Goal: Register for event/course

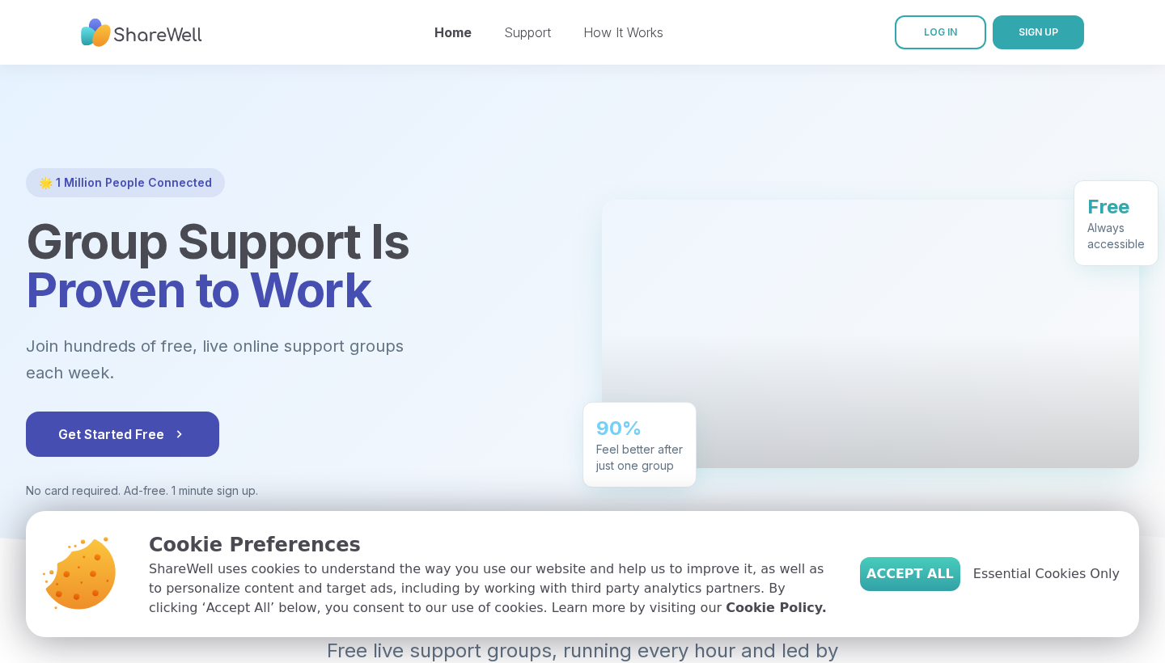
click at [953, 568] on span "Accept All" at bounding box center [909, 573] width 87 height 19
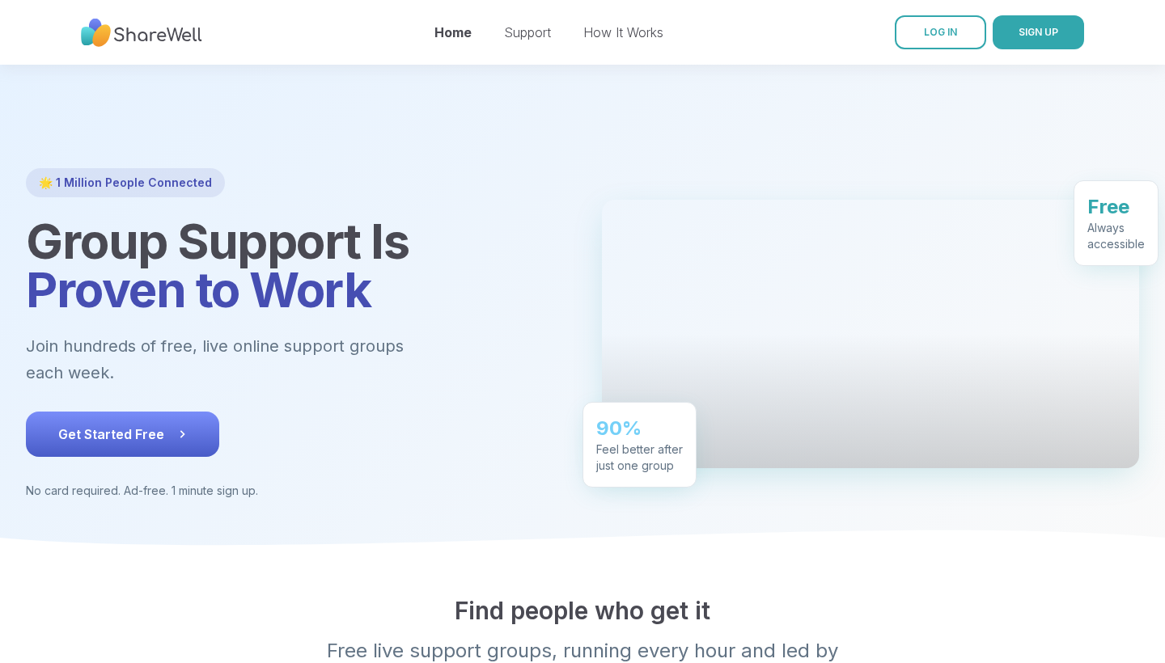
click at [116, 412] on button "Get Started Free" at bounding box center [122, 434] width 193 height 45
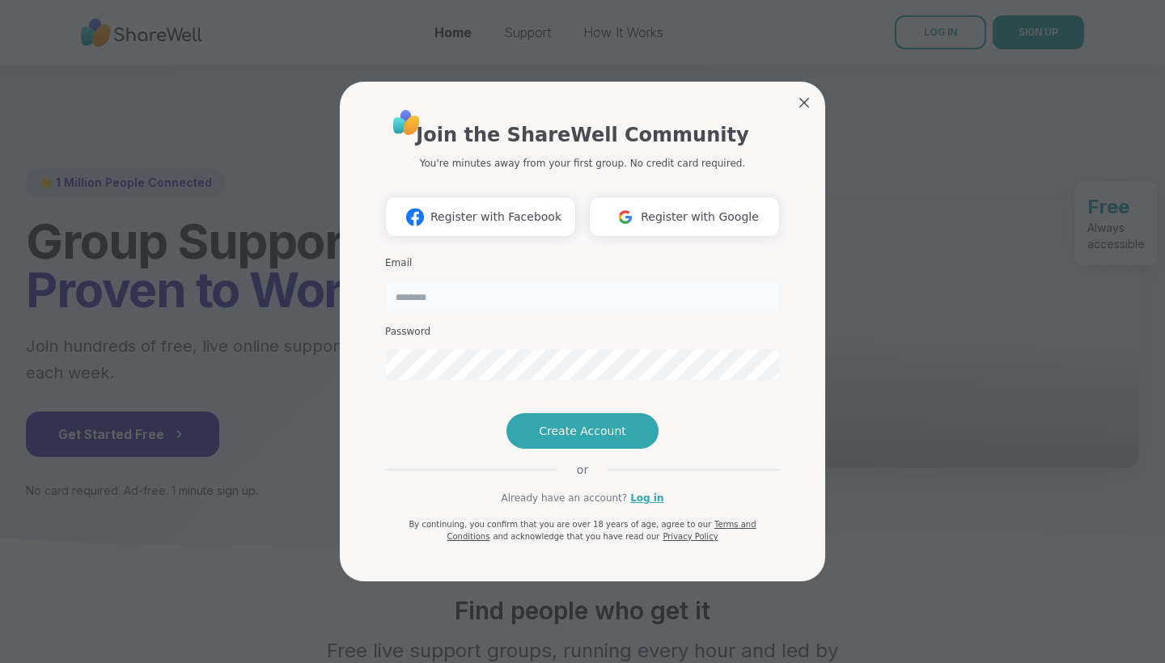
click at [422, 280] on input "email" at bounding box center [582, 296] width 395 height 32
click at [551, 439] on span "Create Account" at bounding box center [582, 431] width 87 height 16
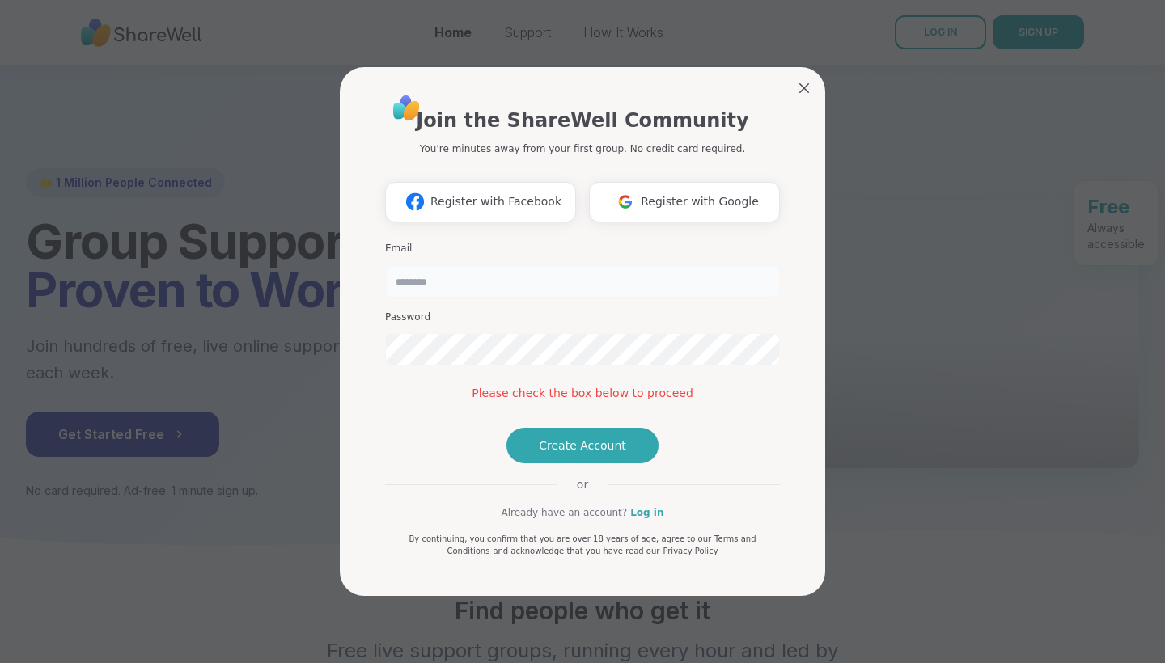
click at [526, 265] on input "email" at bounding box center [582, 281] width 395 height 32
type input "**********"
click at [609, 385] on div "Please check the box below to proceed" at bounding box center [582, 393] width 395 height 17
click at [573, 454] on span "Create Account" at bounding box center [582, 446] width 87 height 16
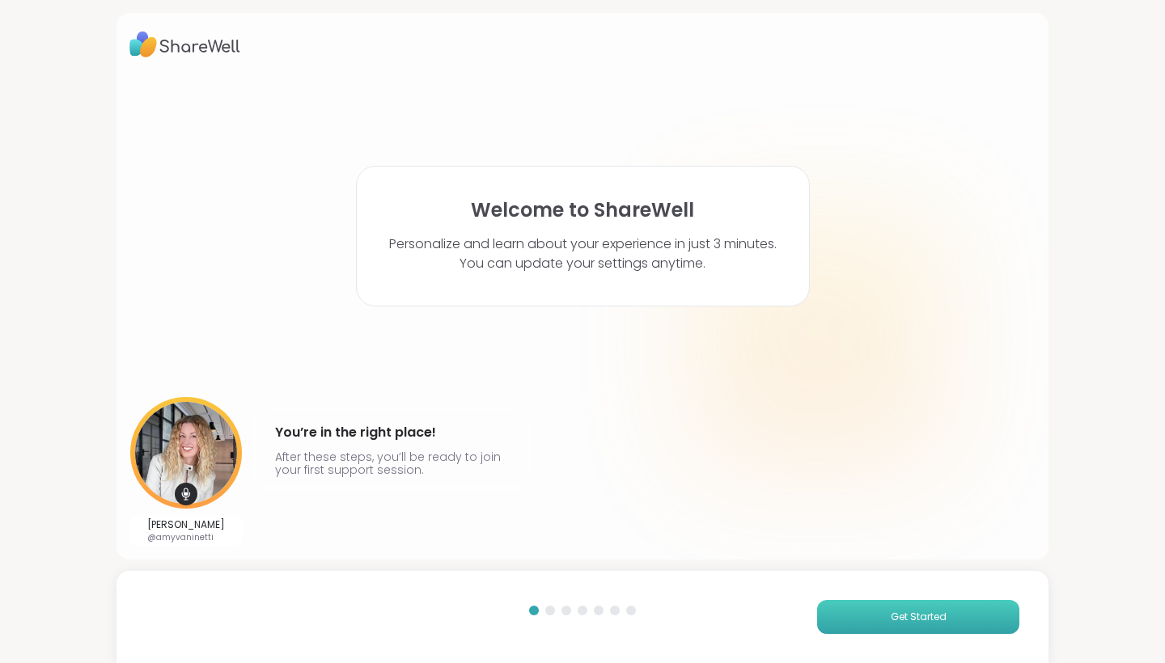
click at [908, 631] on button "Get Started" at bounding box center [918, 617] width 202 height 34
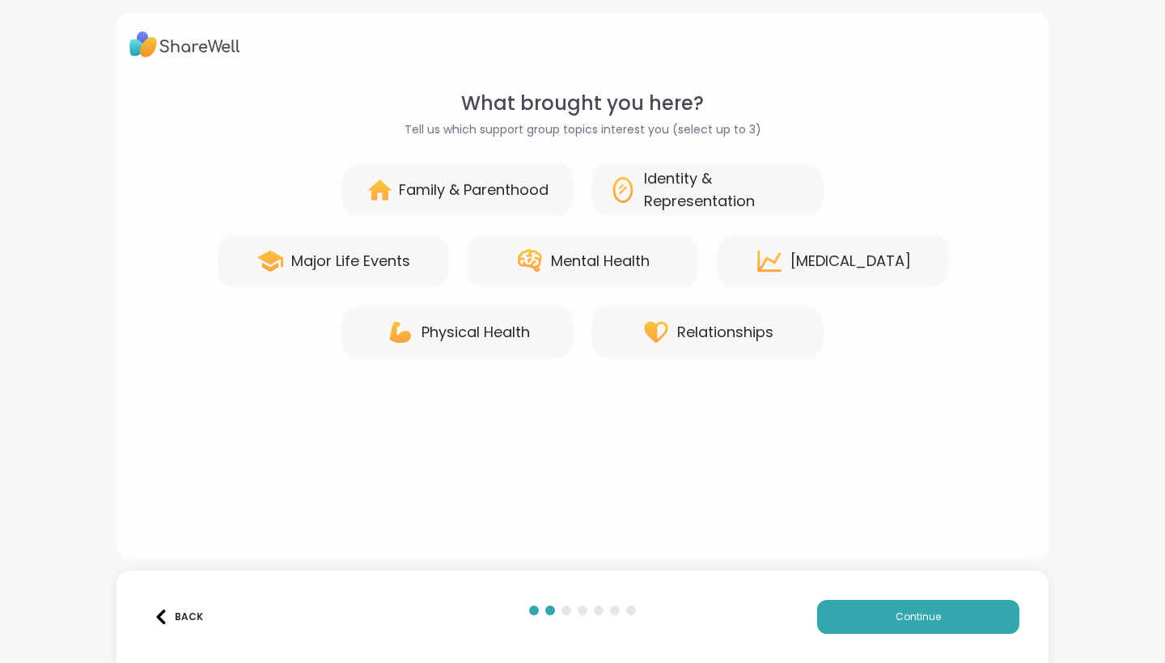
click at [576, 266] on div "Mental Health" at bounding box center [600, 261] width 99 height 23
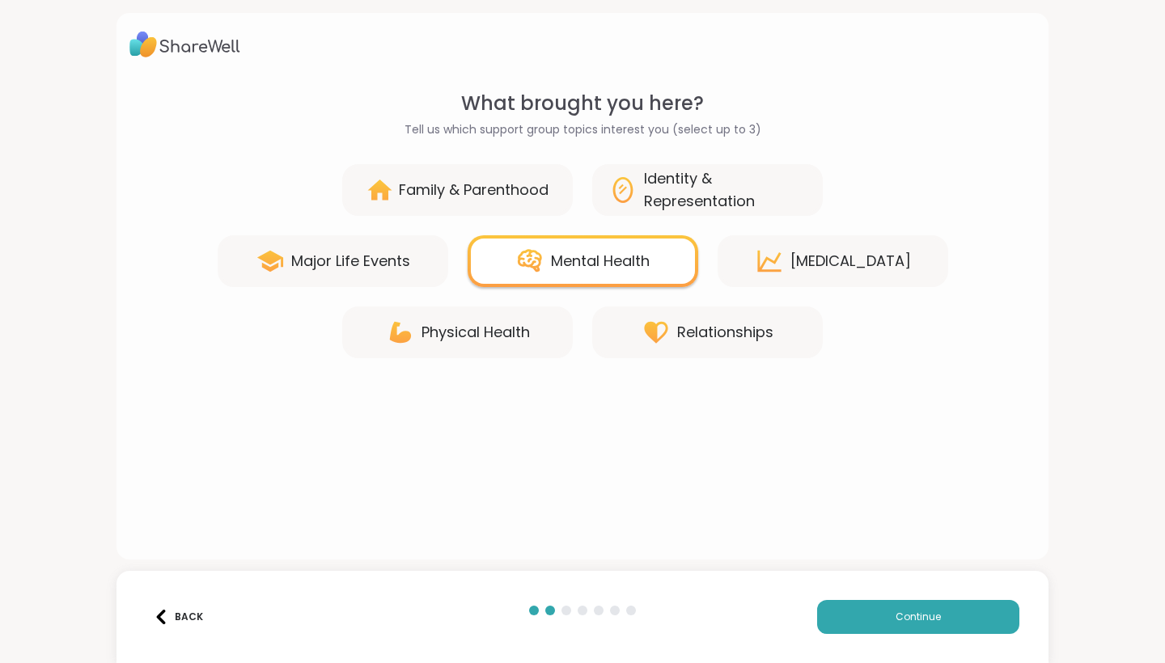
click at [517, 191] on div "Family & Parenthood" at bounding box center [474, 190] width 150 height 23
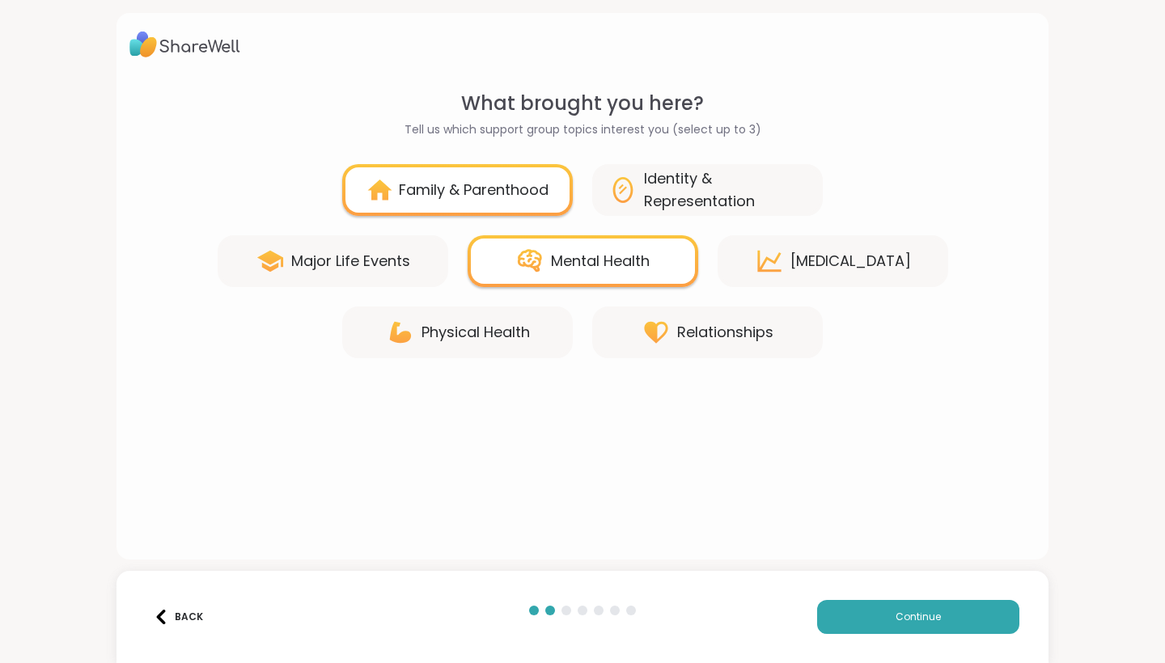
click at [804, 249] on div "[MEDICAL_DATA]" at bounding box center [832, 261] width 230 height 52
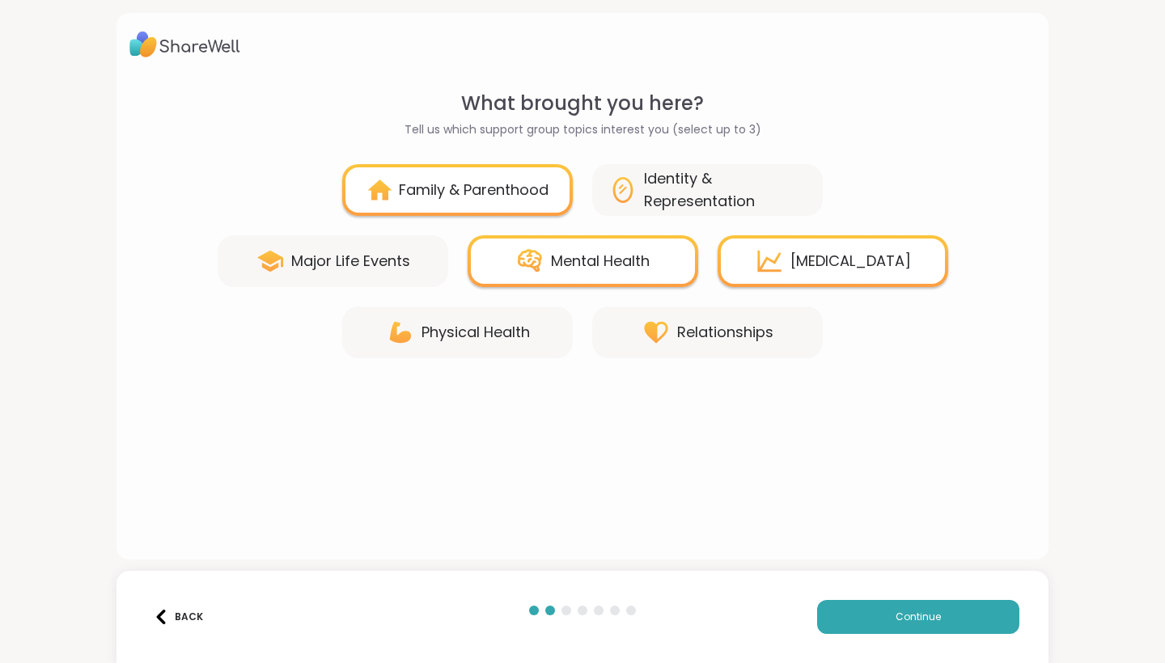
click at [366, 255] on div "Major Life Events" at bounding box center [350, 261] width 119 height 23
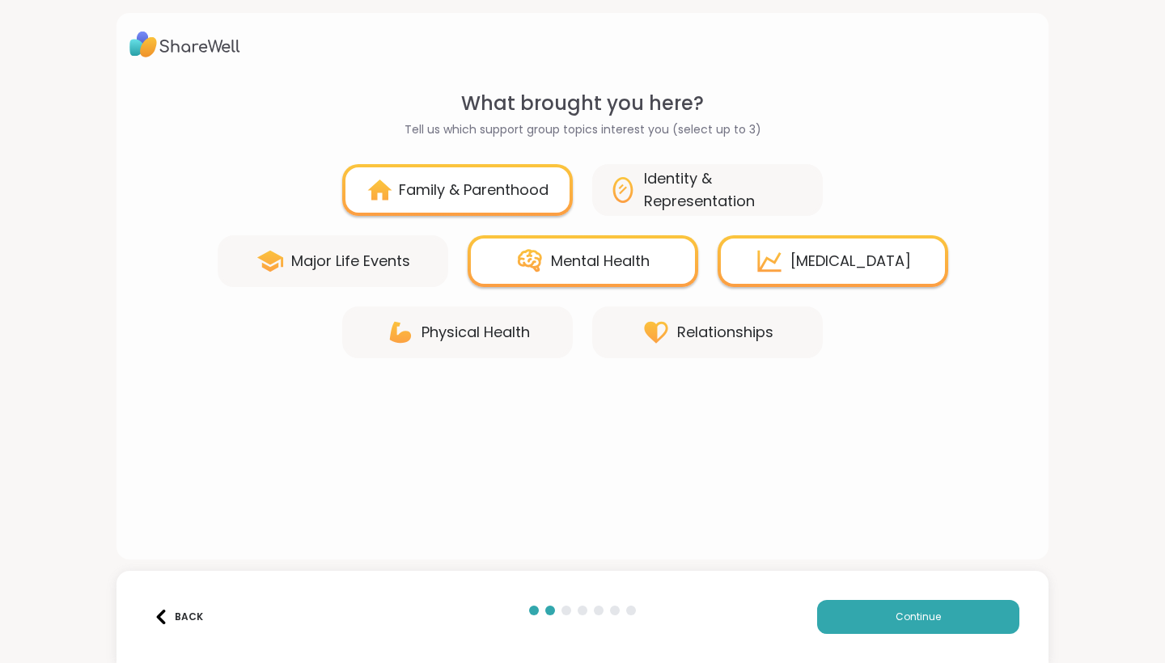
click at [858, 651] on div "Back Continue" at bounding box center [582, 617] width 932 height 92
click at [858, 620] on button "Continue" at bounding box center [918, 617] width 202 height 34
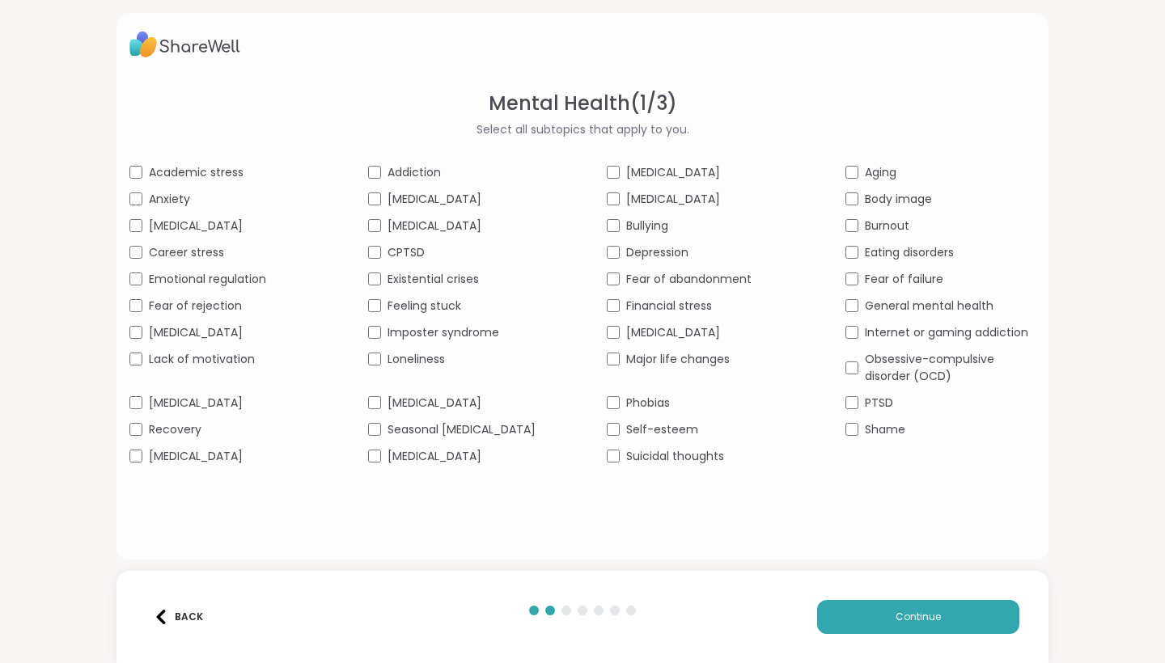
click at [386, 230] on div "[MEDICAL_DATA]" at bounding box center [463, 226] width 190 height 17
click at [444, 465] on span "[MEDICAL_DATA]" at bounding box center [434, 456] width 94 height 17
click at [621, 438] on div "Self-esteem" at bounding box center [702, 429] width 190 height 17
click at [859, 222] on div "Burnout" at bounding box center [940, 226] width 190 height 17
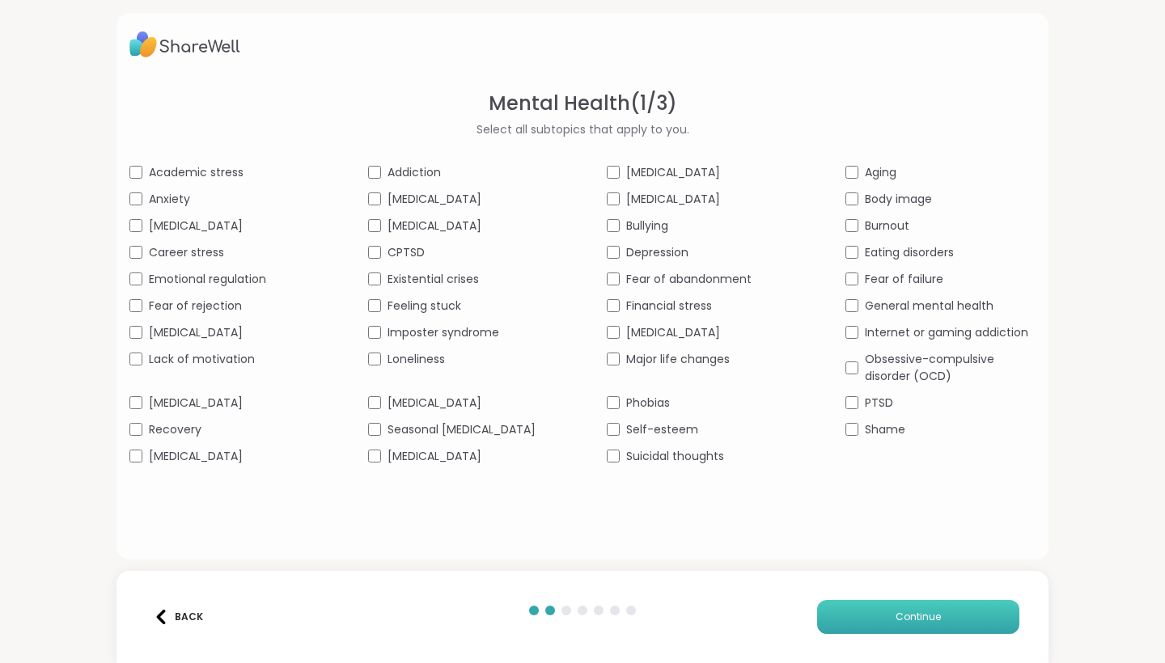
click at [917, 632] on button "Continue" at bounding box center [918, 617] width 202 height 34
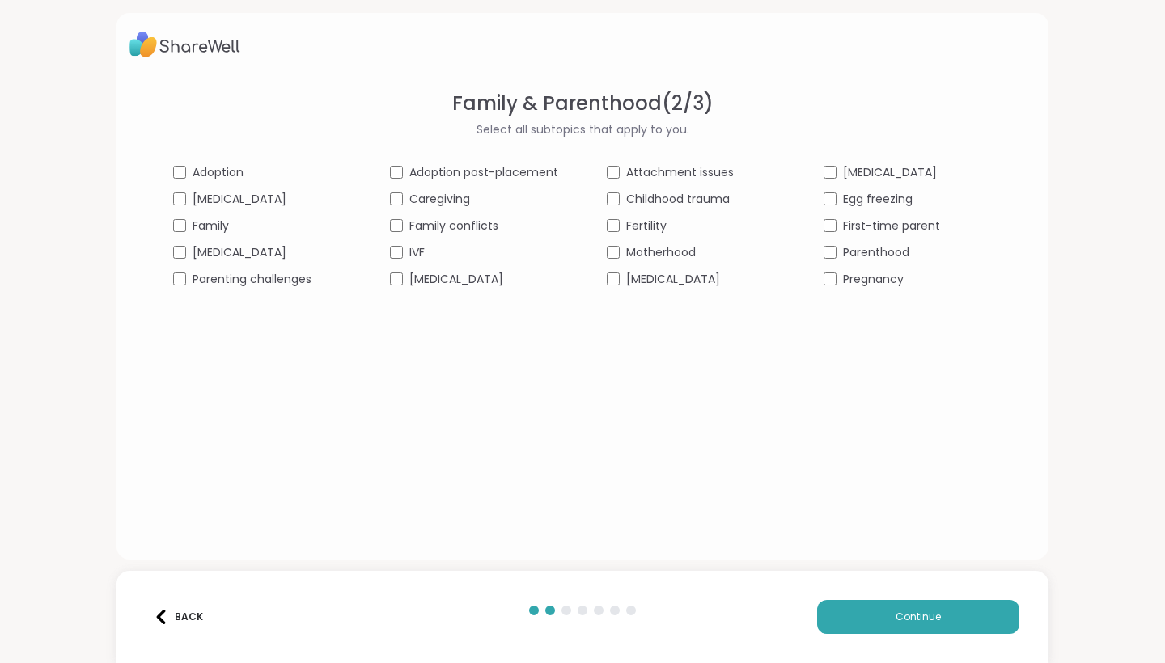
click at [191, 244] on div "[MEDICAL_DATA]" at bounding box center [257, 252] width 168 height 17
click at [190, 231] on div "Family" at bounding box center [257, 226] width 168 height 17
click at [190, 251] on div "[MEDICAL_DATA]" at bounding box center [257, 252] width 168 height 17
click at [195, 290] on div "Family & Parenthood ( 2 / 3 ) Select all subtopics that apply to you. Adoption …" at bounding box center [582, 311] width 906 height 445
click at [192, 280] on div "Parenting challenges" at bounding box center [257, 279] width 168 height 17
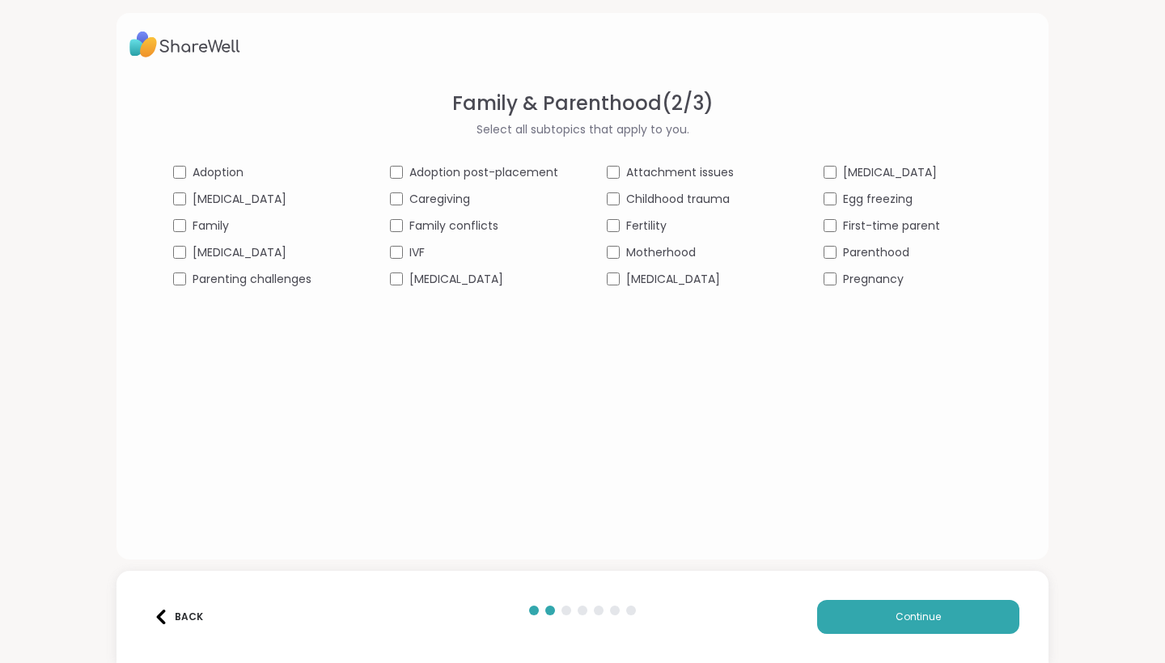
click at [404, 231] on div "Family conflicts" at bounding box center [474, 226] width 168 height 17
click at [863, 249] on span "Parenthood" at bounding box center [876, 252] width 66 height 17
click at [634, 240] on div "Adoption Adoption post-placement Attachment issues [MEDICAL_DATA] [MEDICAL_DATA…" at bounding box center [582, 226] width 818 height 124
click at [634, 249] on span "Motherhood" at bounding box center [661, 252] width 70 height 17
click at [921, 617] on span "Continue" at bounding box center [917, 617] width 45 height 15
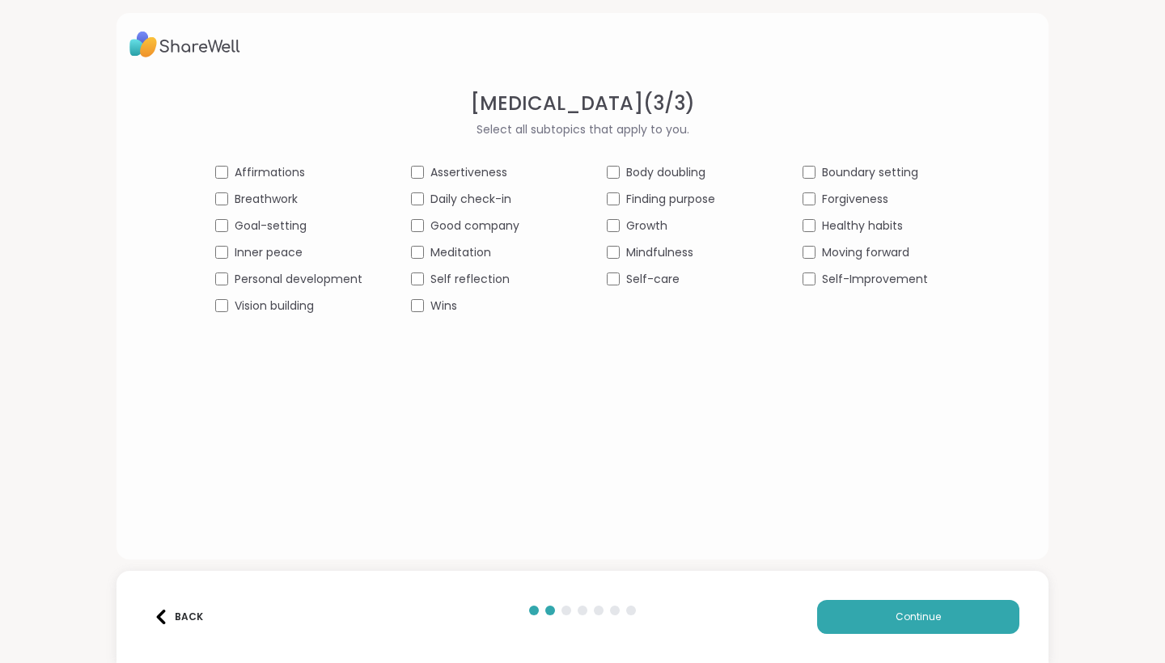
click at [285, 175] on span "Affirmations" at bounding box center [270, 172] width 70 height 17
click at [275, 225] on span "Goal-setting" at bounding box center [271, 226] width 72 height 17
click at [264, 256] on span "Inner peace" at bounding box center [269, 252] width 68 height 17
click at [638, 256] on span "Mindfulness" at bounding box center [659, 252] width 67 height 17
click at [638, 266] on div "Affirmations Assertiveness Body doubling Boundary setting Breathwork Daily chec…" at bounding box center [582, 239] width 734 height 150
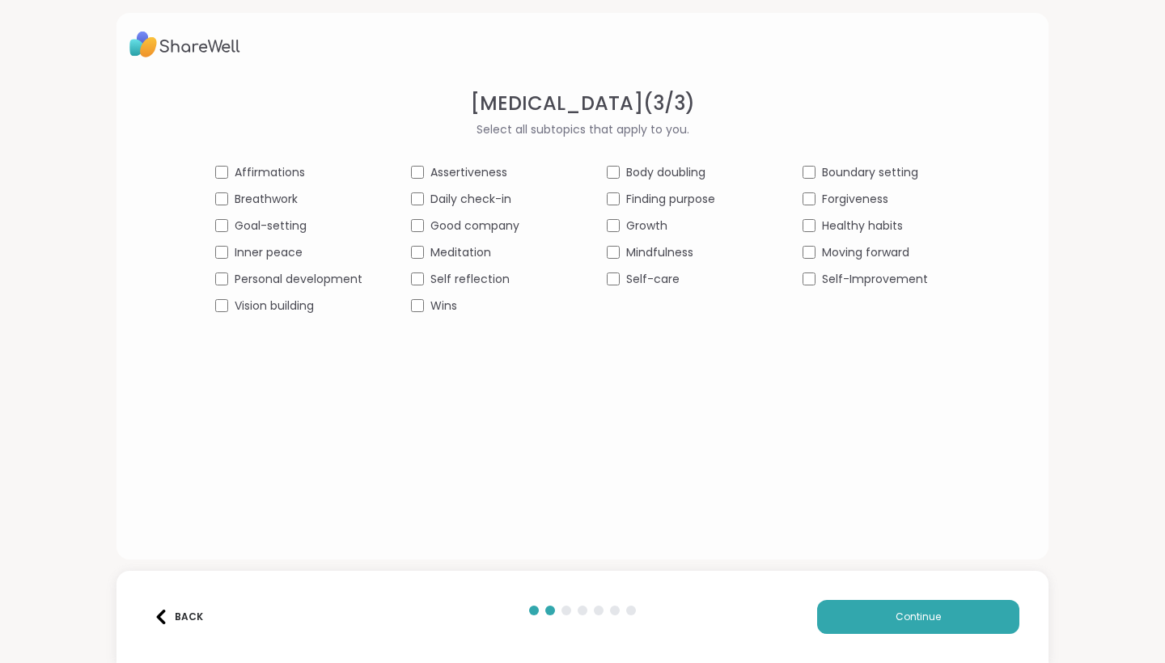
click at [639, 273] on span "Self-care" at bounding box center [652, 279] width 53 height 17
click at [433, 202] on span "Daily check-in" at bounding box center [470, 199] width 81 height 17
click at [814, 220] on div "Healthy habits" at bounding box center [875, 226] width 147 height 17
click at [814, 307] on div "Affirmations Assertiveness Body doubling Boundary setting Breathwork Daily chec…" at bounding box center [582, 239] width 734 height 150
click at [814, 290] on div "Affirmations Assertiveness Body doubling Boundary setting Breathwork Daily chec…" at bounding box center [582, 239] width 734 height 150
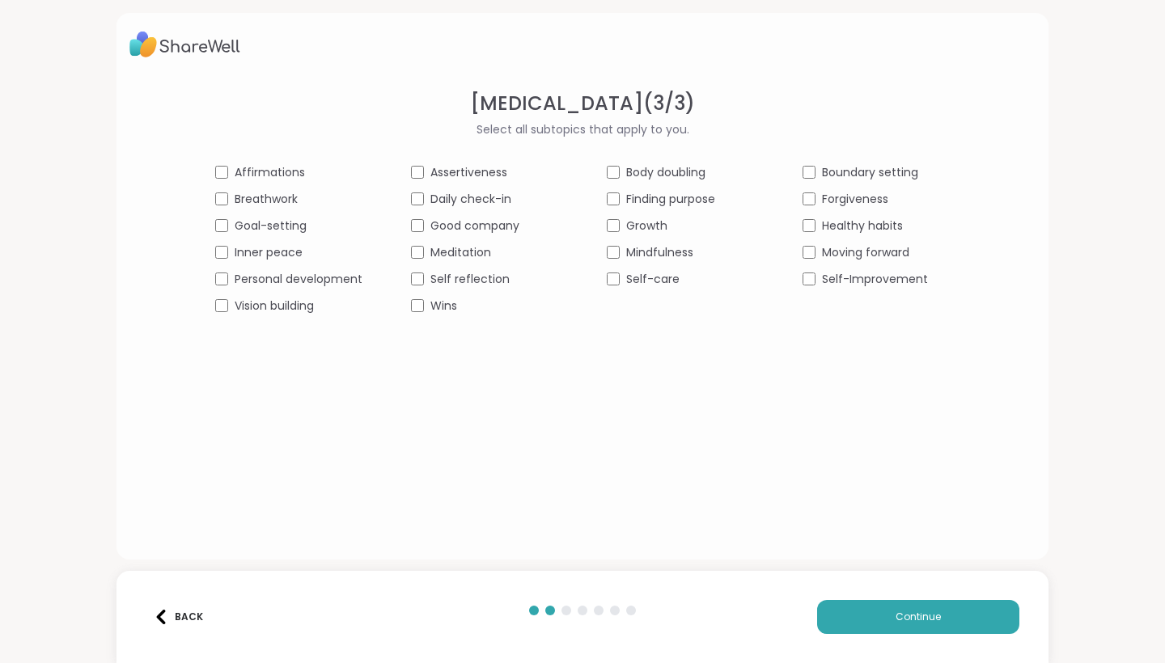
click at [647, 219] on span "Growth" at bounding box center [646, 226] width 41 height 17
click at [445, 250] on span "Meditation" at bounding box center [460, 252] width 61 height 17
click at [444, 278] on span "Self reflection" at bounding box center [469, 279] width 79 height 17
click at [995, 626] on button "Continue" at bounding box center [918, 617] width 202 height 34
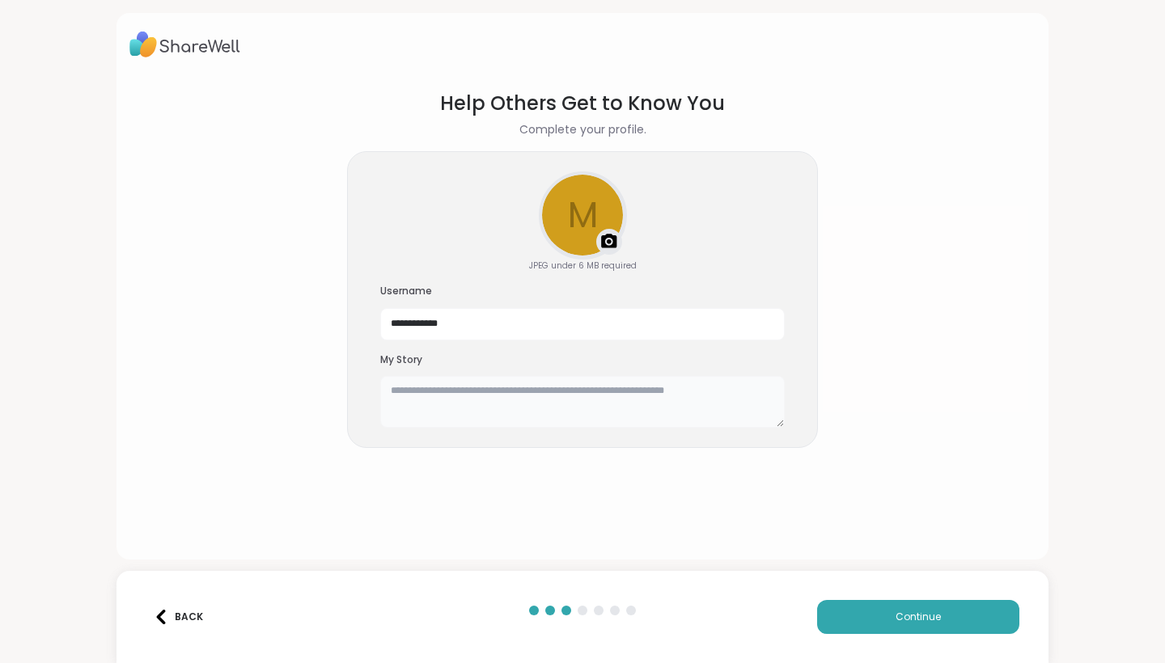
click at [607, 404] on textarea at bounding box center [582, 402] width 404 height 52
click at [408, 413] on textarea "****" at bounding box center [582, 402] width 404 height 52
type textarea "*"
click at [415, 413] on textarea at bounding box center [582, 402] width 404 height 52
type textarea "*"
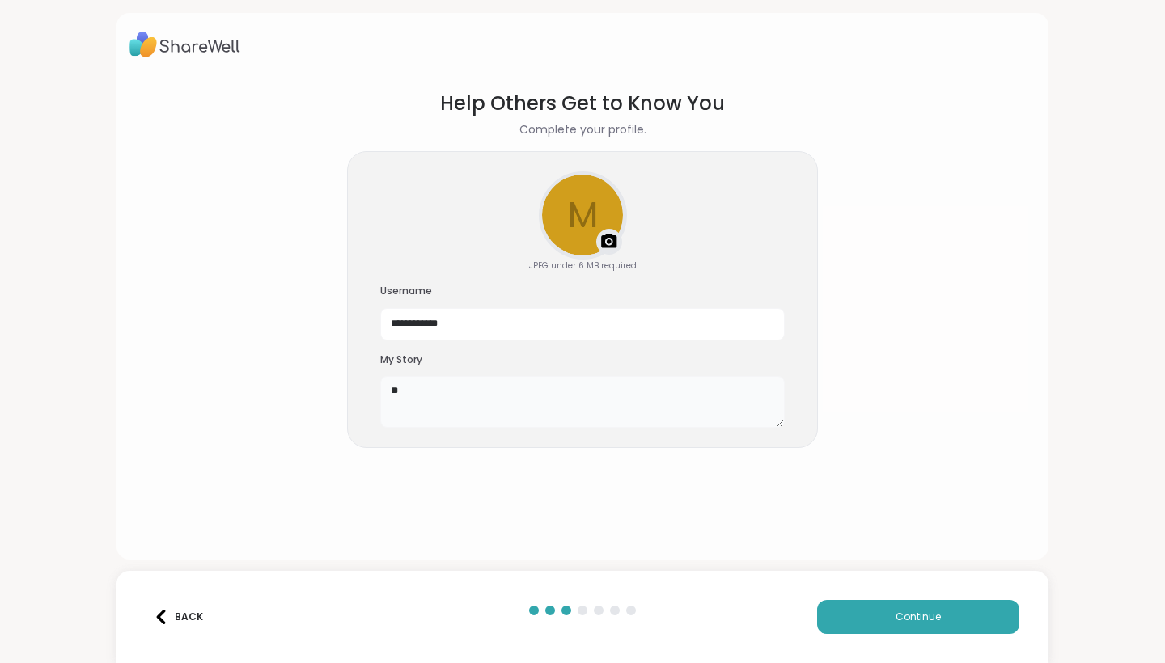
type textarea "*"
click at [576, 388] on textarea "**********" at bounding box center [582, 402] width 404 height 52
click at [709, 392] on textarea "**********" at bounding box center [582, 402] width 404 height 52
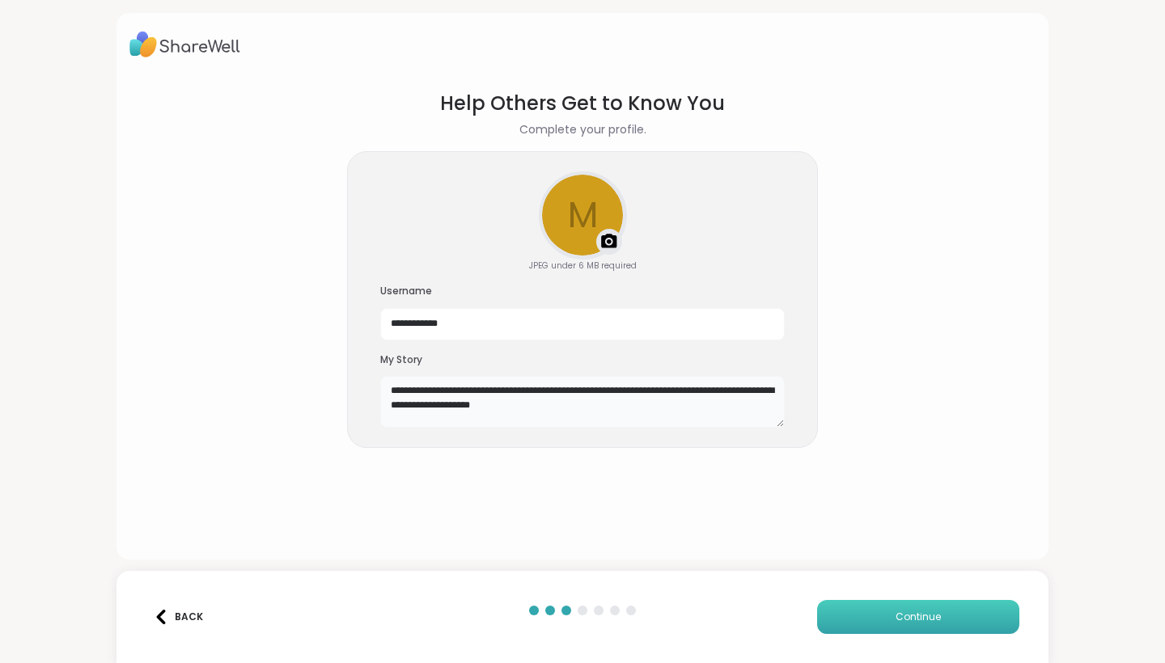
type textarea "**********"
click at [899, 615] on span "Continue" at bounding box center [917, 617] width 45 height 15
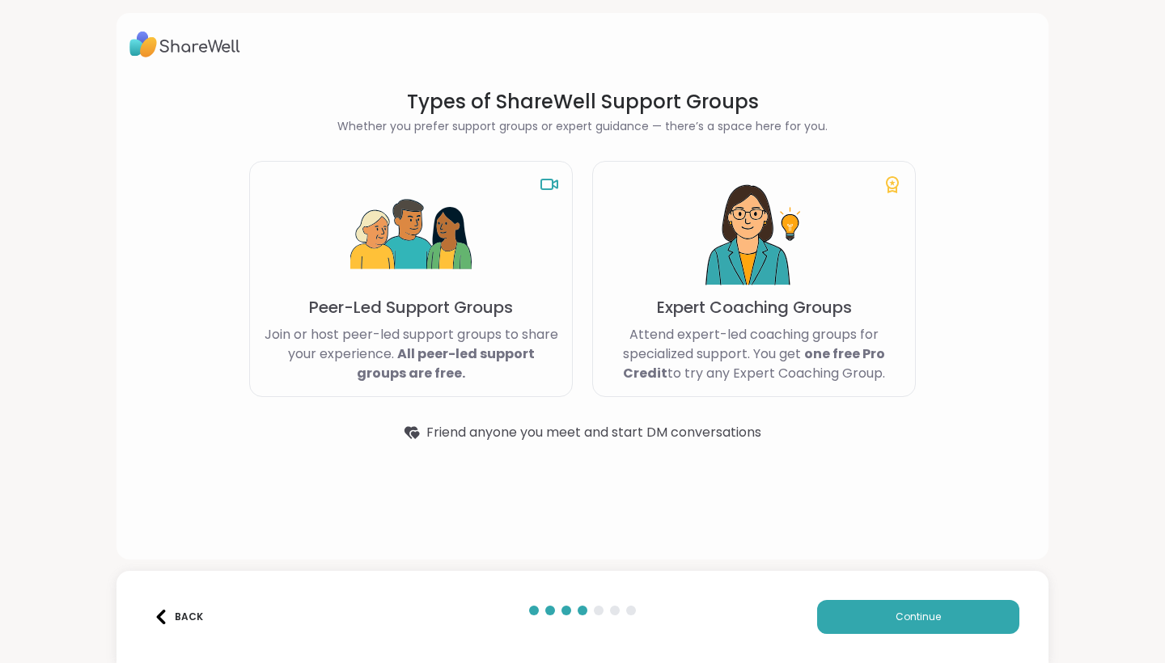
click at [492, 292] on div "Peer-Led Support Groups Join or host peer-led support groups to share your expe…" at bounding box center [410, 279] width 323 height 236
click at [479, 357] on b "All peer-led support groups are free." at bounding box center [446, 364] width 178 height 38
click at [557, 209] on div "Peer-Led Support Groups Join or host peer-led support groups to share your expe…" at bounding box center [410, 279] width 323 height 236
click at [547, 171] on div "Peer-Led Support Groups Join or host peer-led support groups to share your expe…" at bounding box center [410, 279] width 323 height 236
click at [547, 184] on icon at bounding box center [548, 184] width 19 height 19
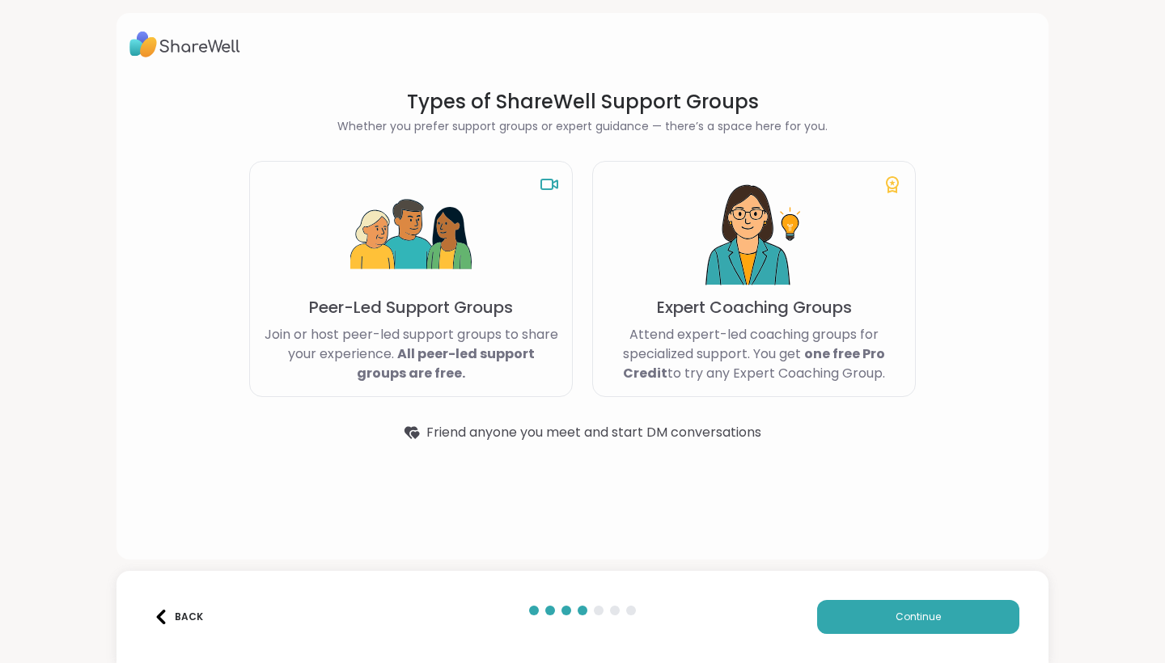
click at [299, 363] on p "Join or host peer-led support groups to share your experience. All peer-led sup…" at bounding box center [411, 354] width 296 height 58
click at [886, 593] on div "Back Continue" at bounding box center [582, 617] width 932 height 92
click at [884, 628] on button "Continue" at bounding box center [918, 617] width 202 height 34
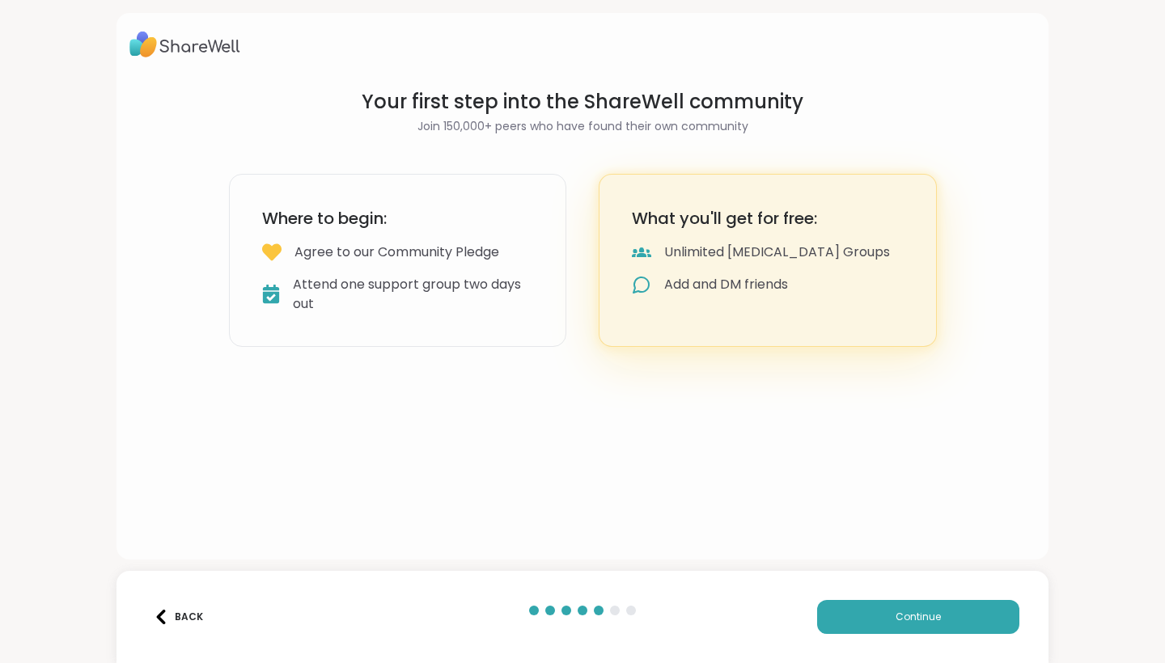
click at [525, 266] on div "Where to begin: Agree to our Community Pledge Attend one support group two days…" at bounding box center [398, 260] width 338 height 173
click at [847, 285] on div "Add and DM friends" at bounding box center [768, 284] width 272 height 19
click at [934, 622] on span "Continue" at bounding box center [917, 617] width 45 height 15
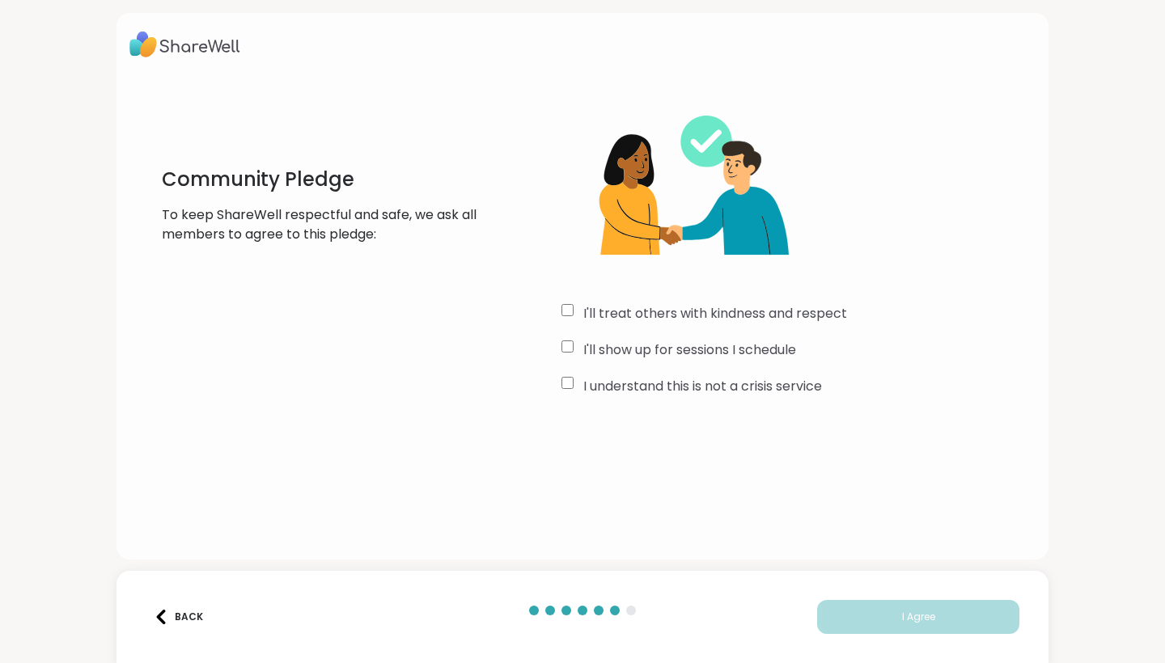
click at [467, 342] on div "Community Pledge To keep ShareWell respectful and safe, we ask all members to a…" at bounding box center [319, 244] width 380 height 311
click at [577, 319] on div "I'll treat others with kindness and respect" at bounding box center [798, 313] width 474 height 19
click at [568, 354] on div "I'll show up for sessions I schedule" at bounding box center [798, 349] width 474 height 19
click at [568, 390] on div "I understand this is not a crisis service" at bounding box center [798, 386] width 474 height 19
click at [902, 624] on span "I Agree" at bounding box center [918, 617] width 33 height 15
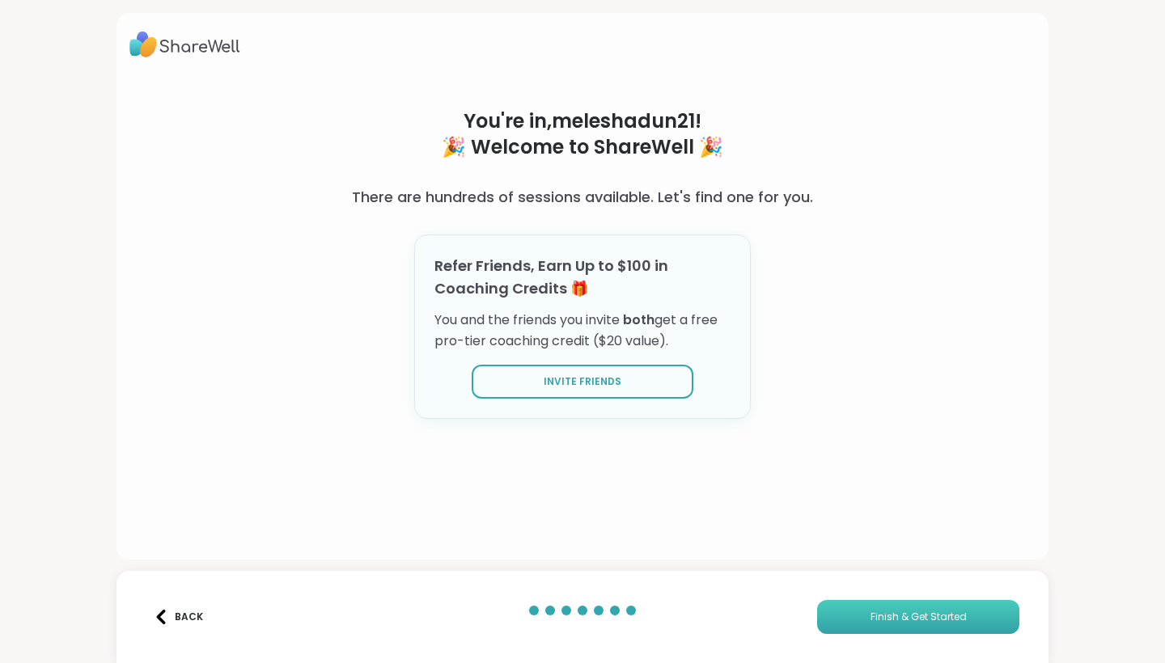
click at [940, 606] on button "Finish & Get Started" at bounding box center [918, 617] width 202 height 34
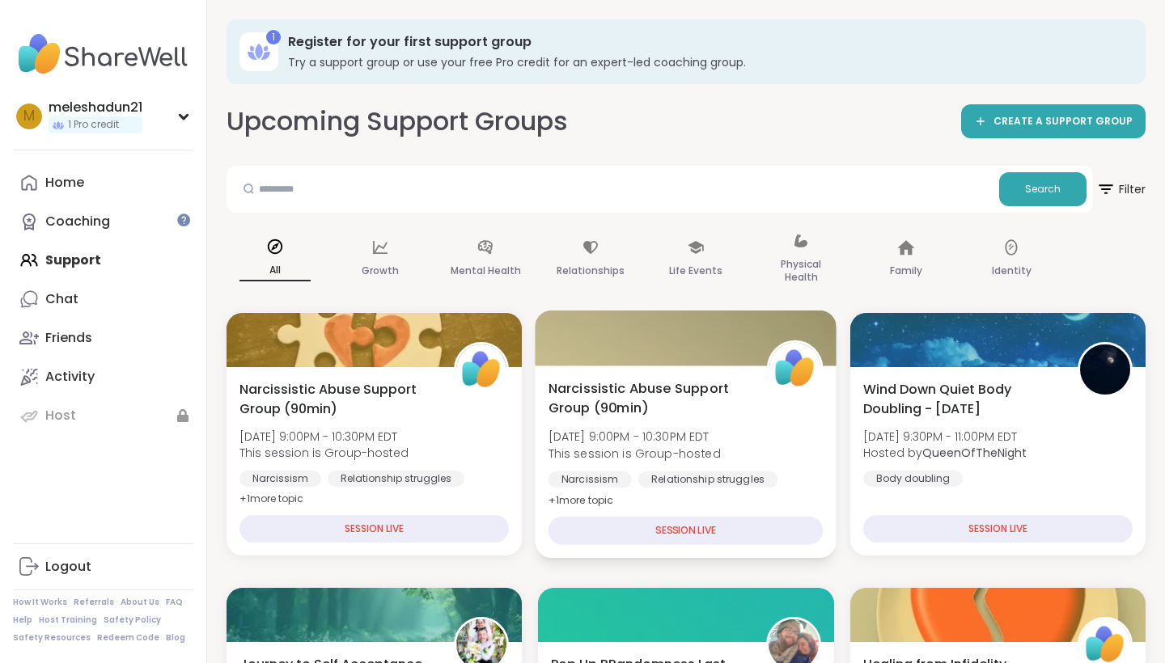
click at [780, 524] on div "SESSION LIVE" at bounding box center [685, 531] width 275 height 28
click at [710, 532] on div "SESSION LIVE" at bounding box center [685, 531] width 275 height 28
click at [663, 382] on span "Narcissistic Abuse Support Group (90min)" at bounding box center [648, 398] width 201 height 40
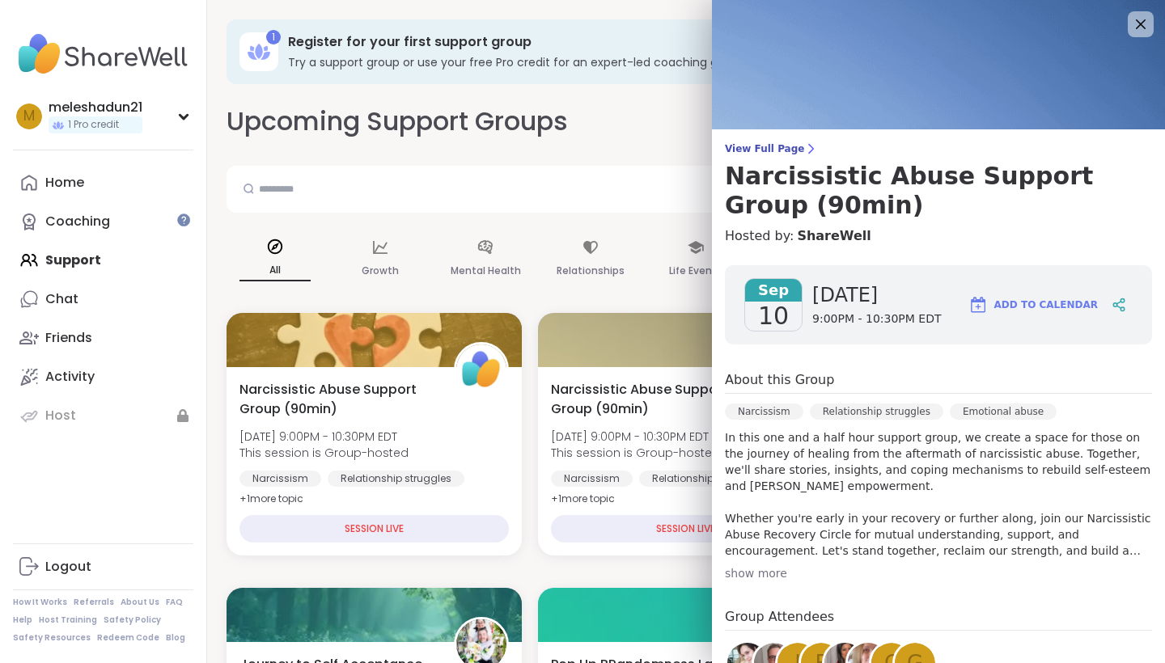
click at [1061, 412] on div "Narcissism Relationship struggles Emotional abuse" at bounding box center [938, 417] width 427 height 26
click at [840, 323] on span "9:00PM - 10:30PM EDT" at bounding box center [876, 319] width 129 height 16
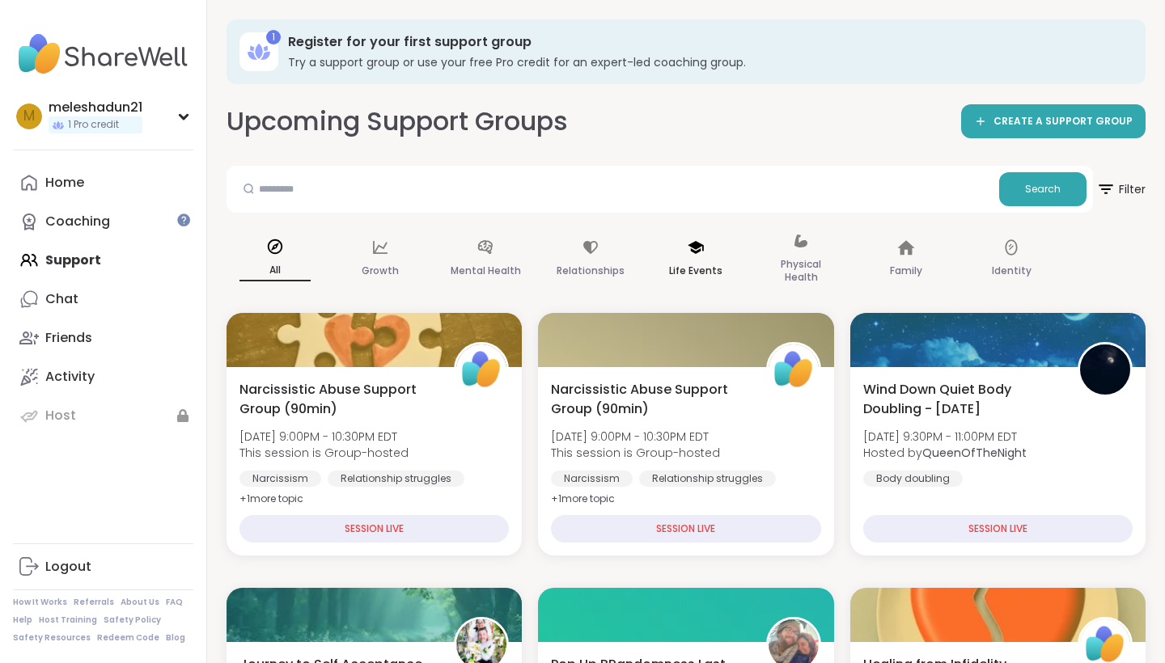
click at [666, 272] on div "Life Events" at bounding box center [695, 259] width 97 height 81
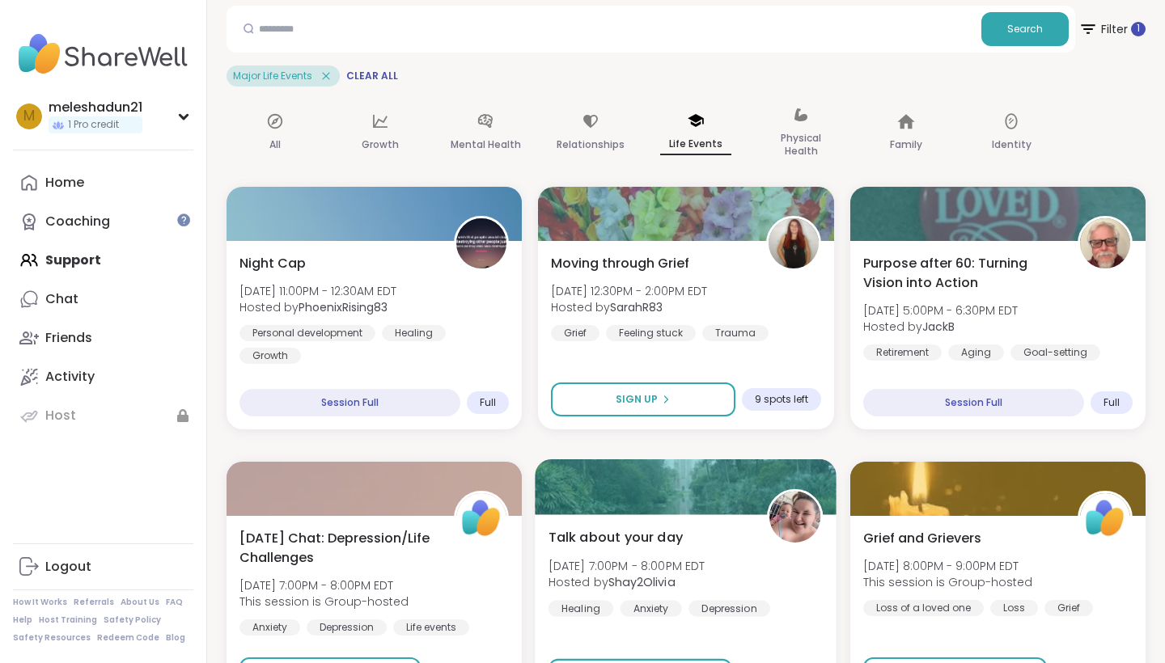
scroll to position [142, 0]
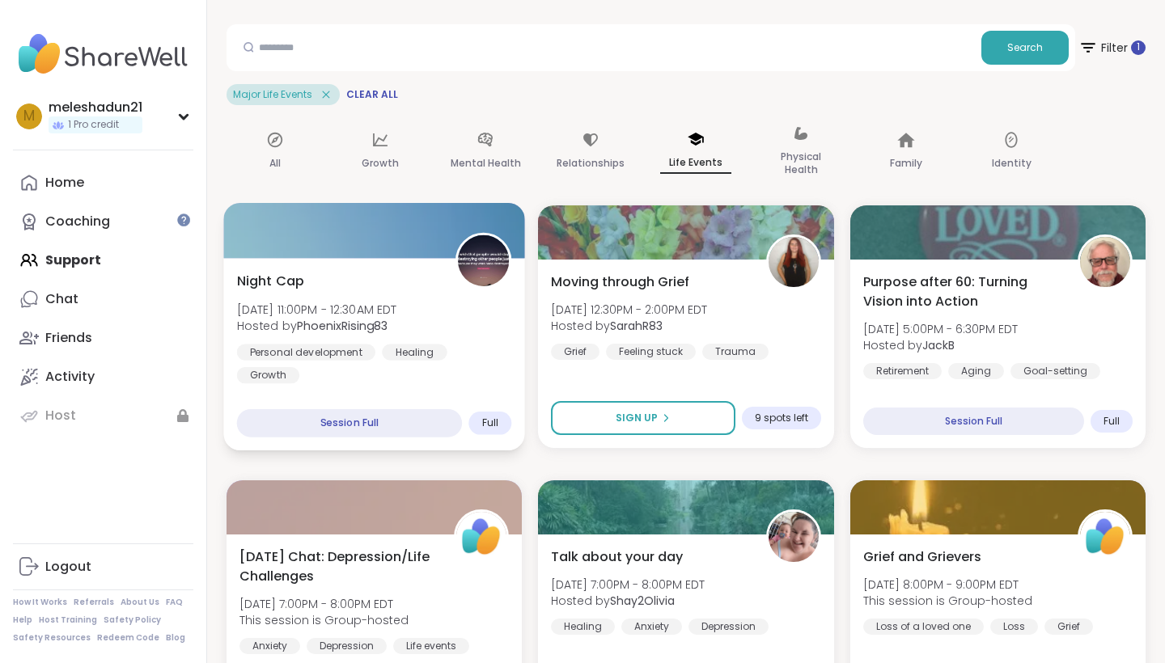
click at [355, 419] on div "Session Full" at bounding box center [350, 423] width 226 height 28
click at [489, 425] on span "Full" at bounding box center [490, 422] width 16 height 13
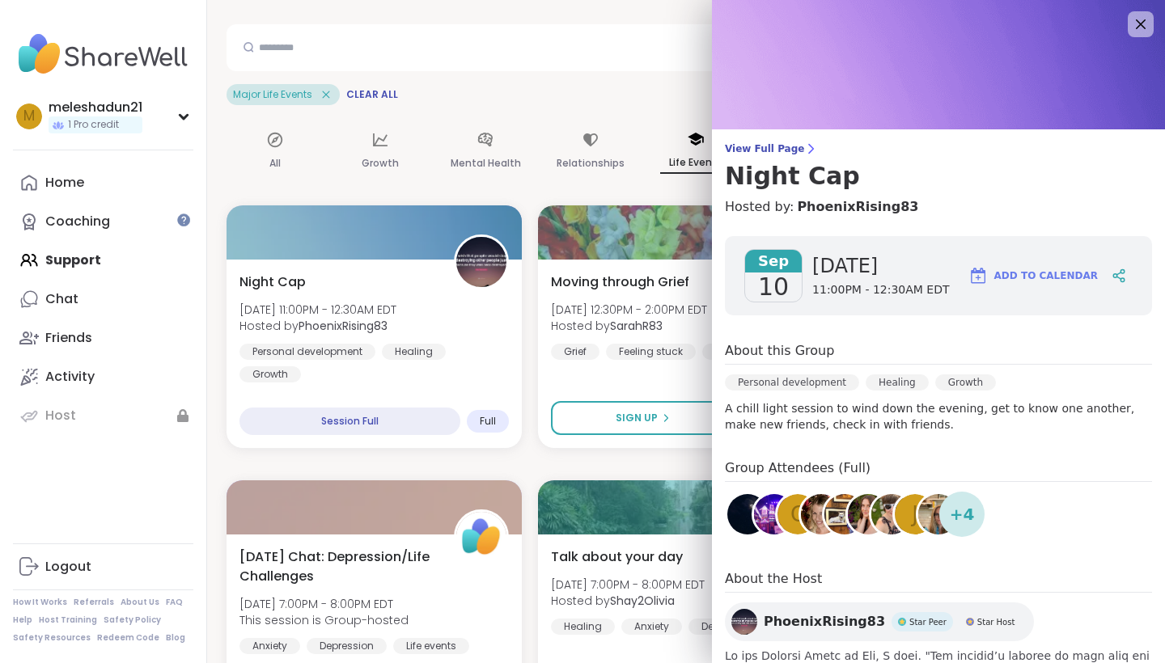
click at [1154, 19] on img at bounding box center [938, 64] width 453 height 129
click at [1139, 23] on icon at bounding box center [1140, 24] width 11 height 11
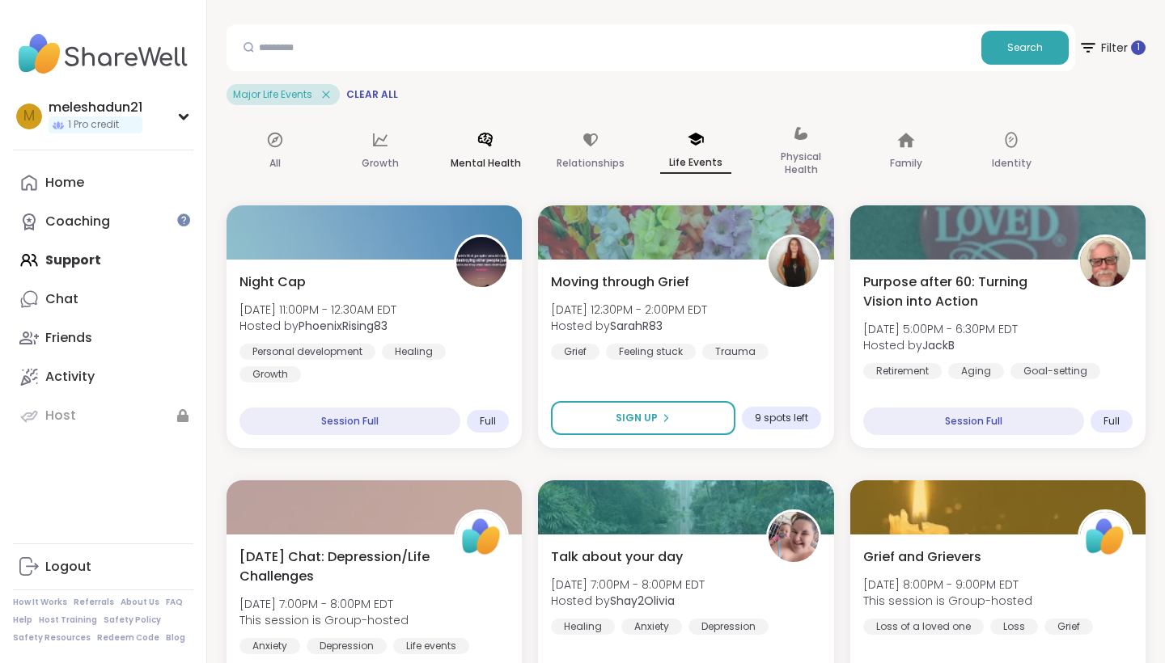
click at [512, 162] on p "Mental Health" at bounding box center [485, 163] width 70 height 19
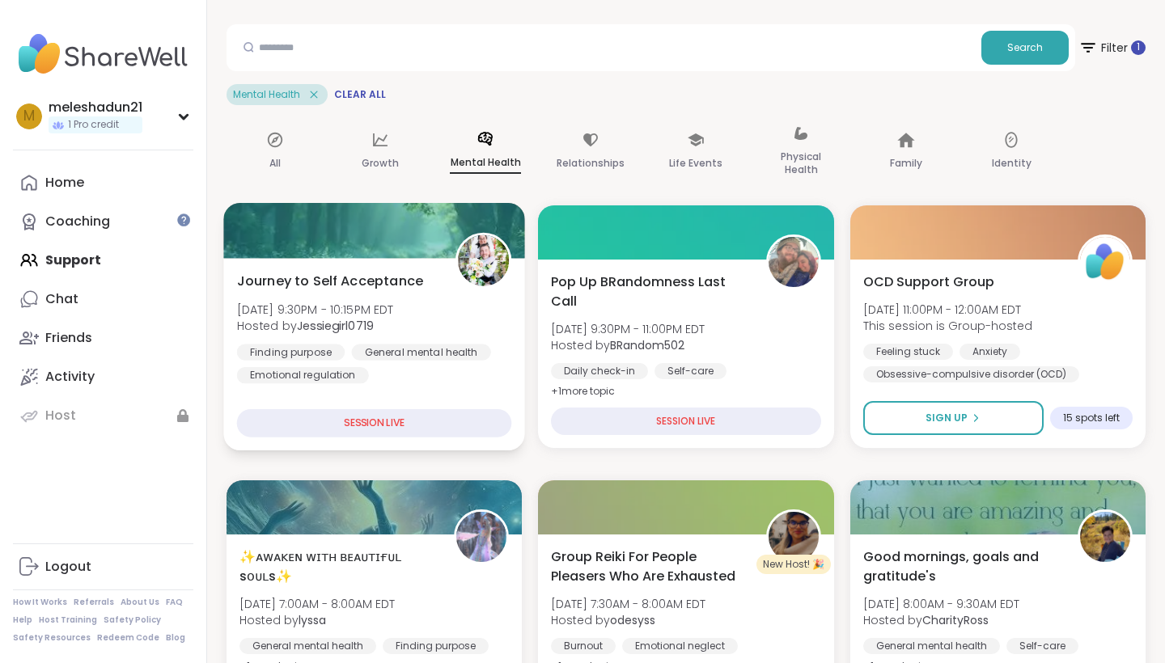
click at [403, 421] on div "SESSION LIVE" at bounding box center [374, 423] width 275 height 28
click at [394, 315] on span "[DATE] 9:30PM - 10:15PM EDT" at bounding box center [315, 309] width 157 height 16
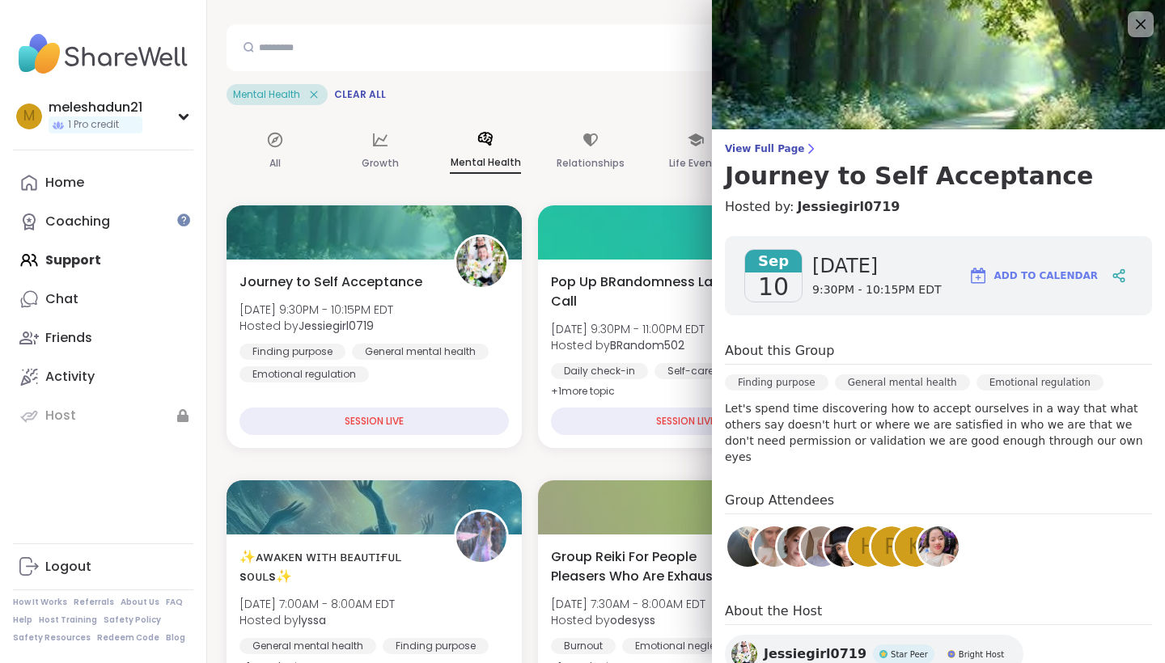
click at [981, 210] on h4 "Hosted by: Jessiegirl0719" at bounding box center [938, 206] width 427 height 19
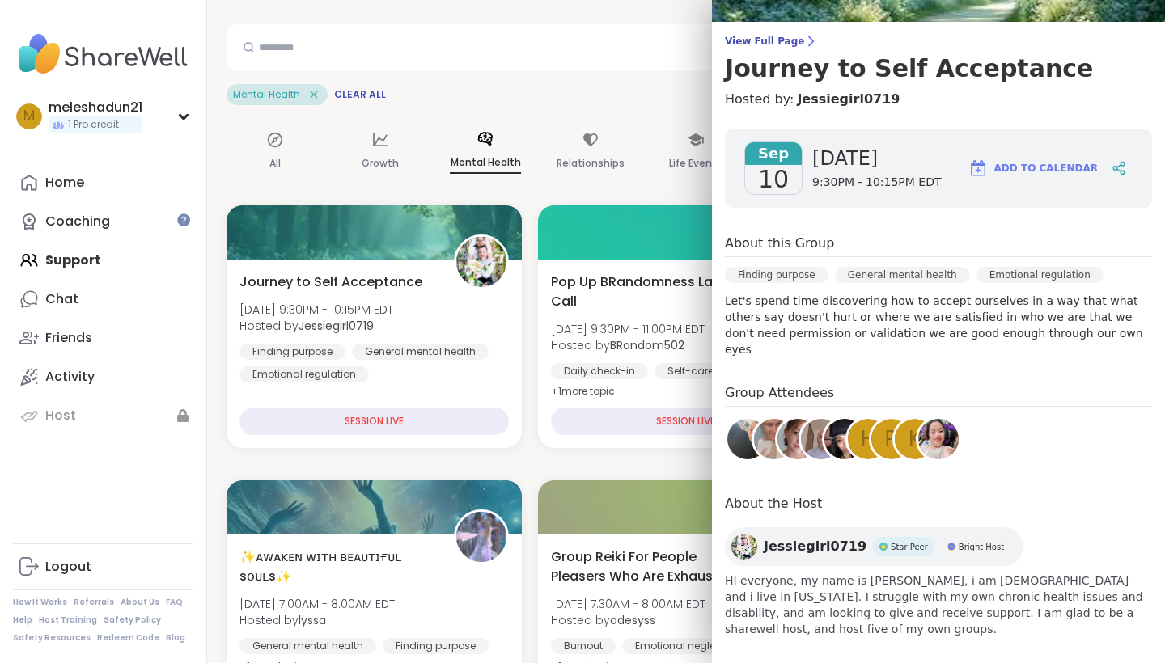
scroll to position [104, 0]
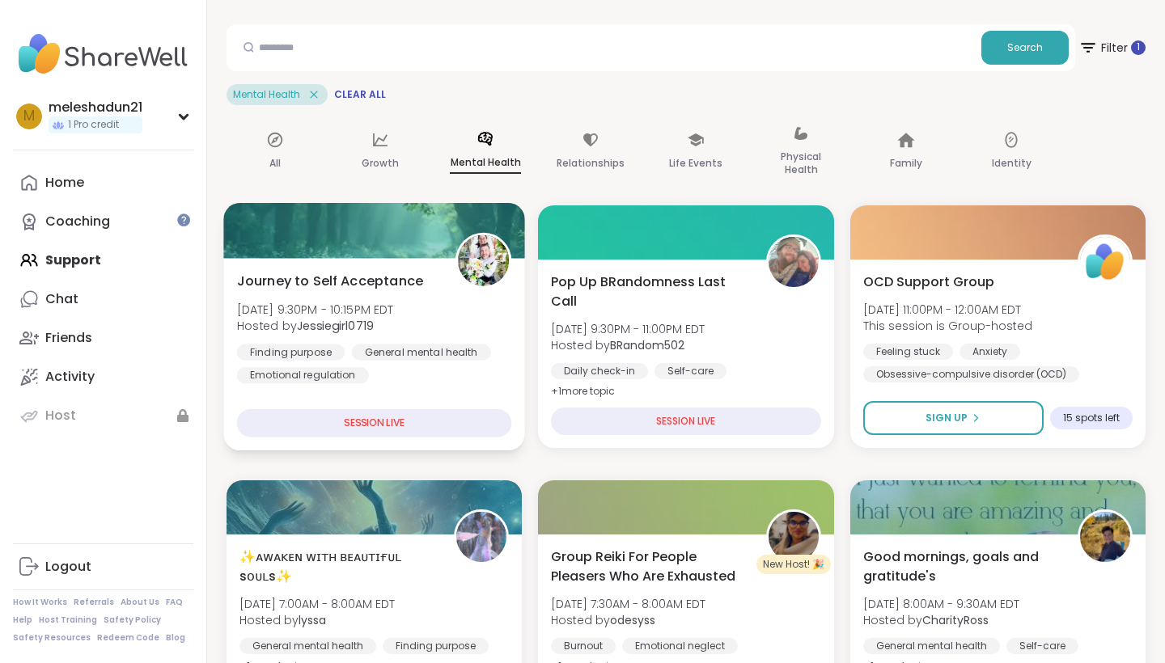
click at [399, 358] on div "General mental health" at bounding box center [420, 352] width 139 height 16
click at [399, 406] on div "Journey to Self Acceptance [DATE] 9:30PM - 10:15PM EDT Hosted by Jessiegirl0719…" at bounding box center [374, 354] width 302 height 192
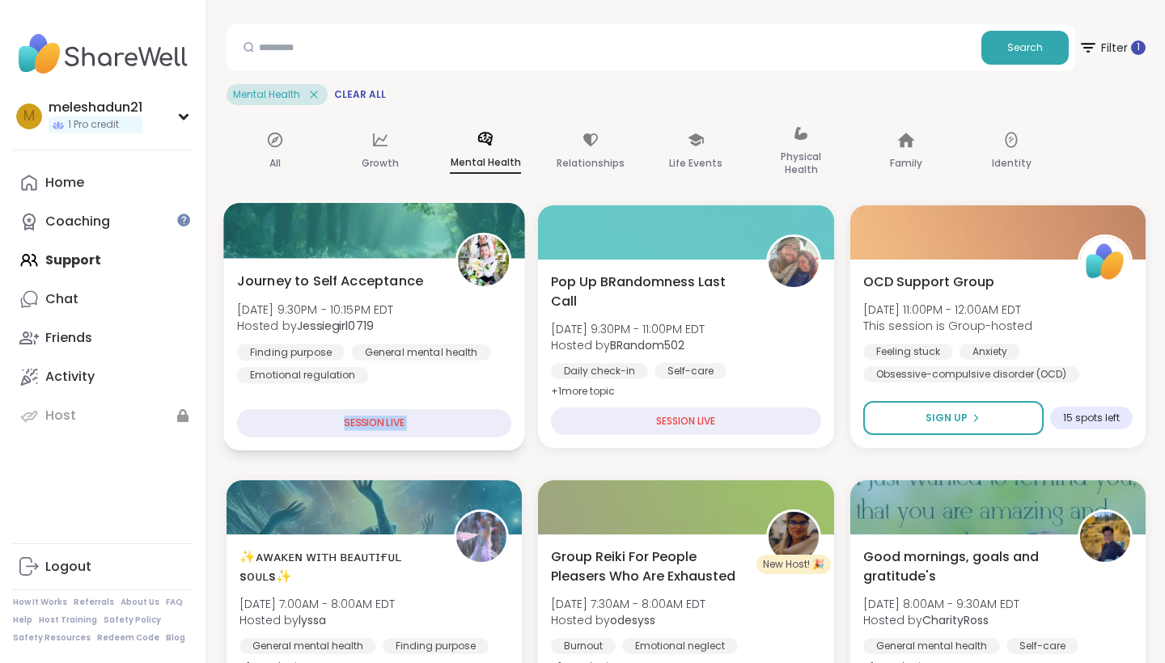
click at [399, 406] on div "Journey to Self Acceptance [DATE] 9:30PM - 10:15PM EDT Hosted by Jessiegirl0719…" at bounding box center [374, 354] width 302 height 192
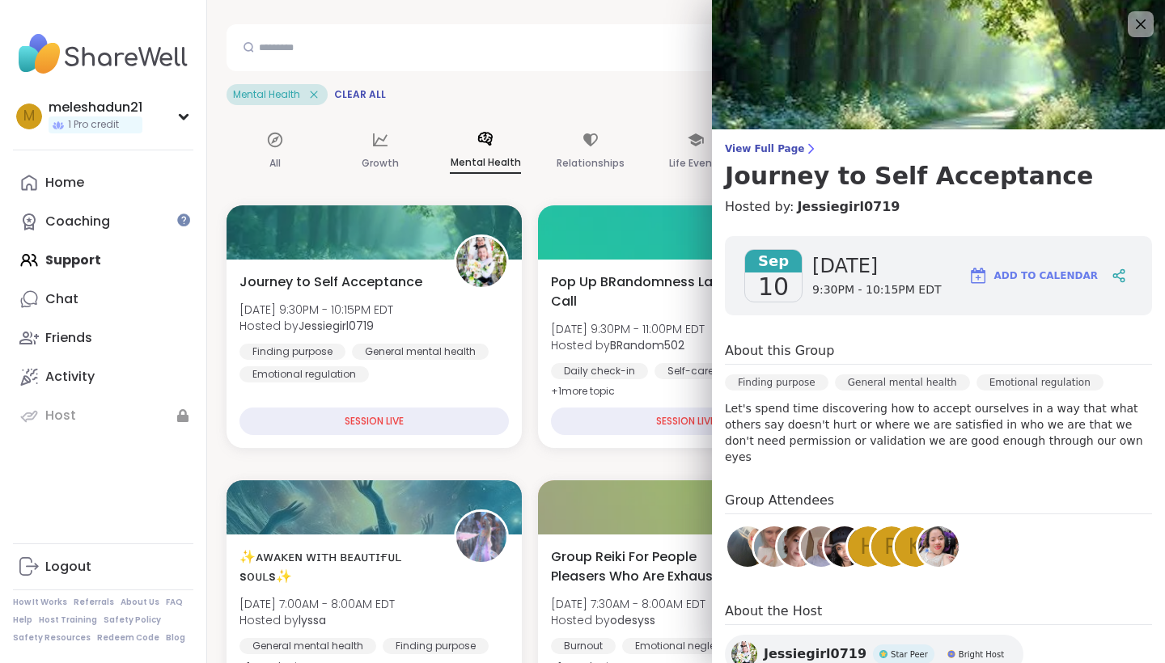
click at [1032, 223] on div "[DATE] [DATE] 9:30PM - 10:15PM EDT Add to Calendar About this Group Finding pur…" at bounding box center [938, 490] width 453 height 535
click at [1139, 22] on icon at bounding box center [1140, 24] width 11 height 11
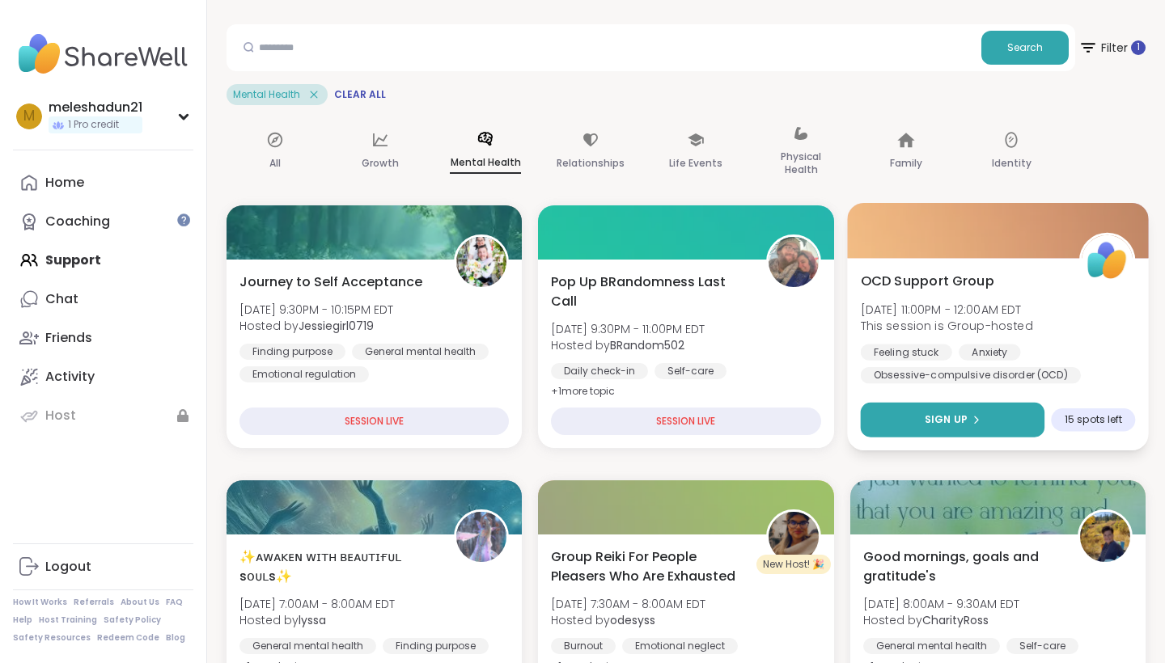
click at [904, 419] on button "Sign Up" at bounding box center [952, 420] width 184 height 35
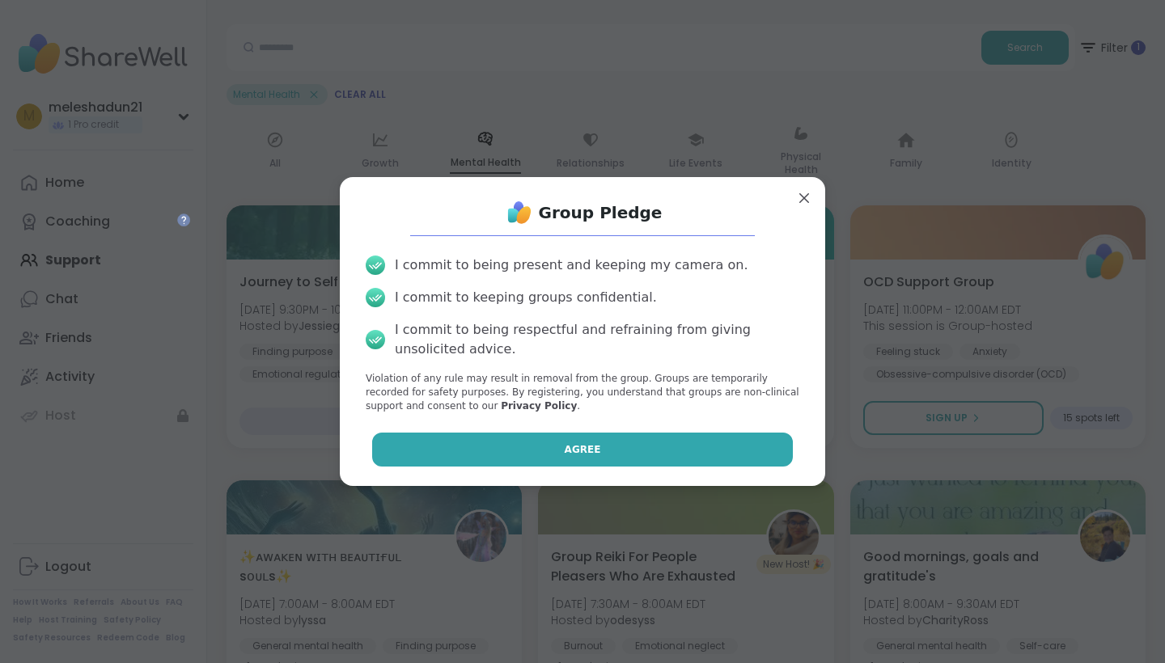
click at [695, 442] on button "Agree" at bounding box center [582, 450] width 421 height 34
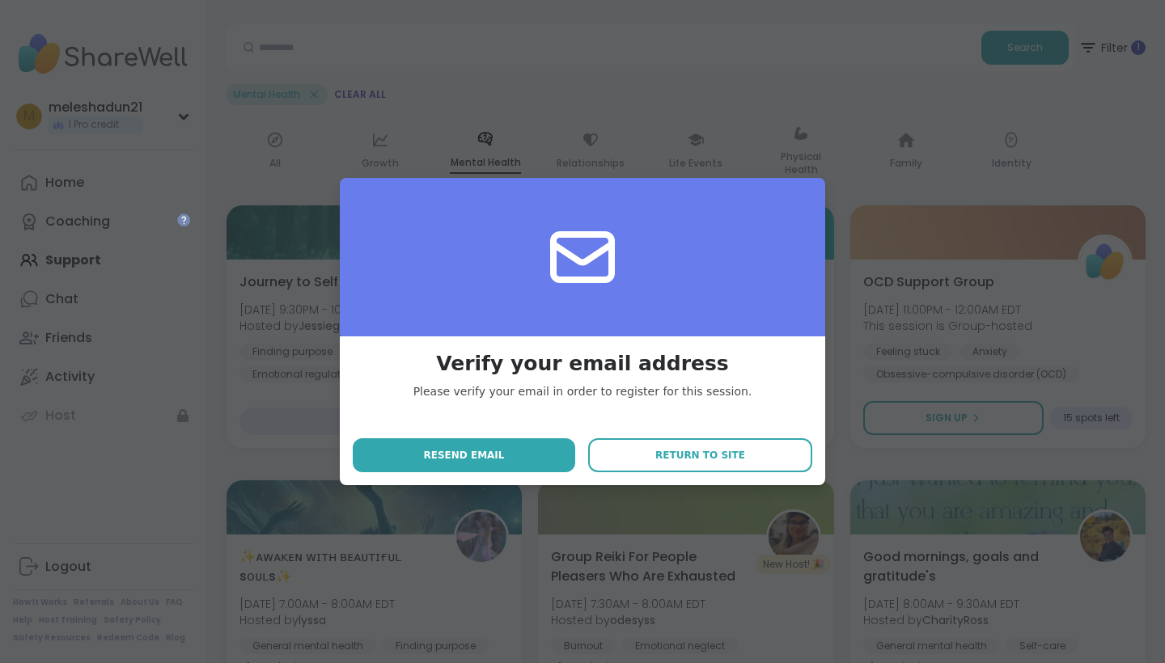
click at [628, 135] on div "Verify your email address Please verify your email in order to register for thi…" at bounding box center [582, 331] width 1145 height 663
click at [415, 477] on div "Verify your email address Please verify your email in order to register for thi…" at bounding box center [582, 411] width 485 height 150
click at [985, 184] on div "Verify your email address Please verify your email in order to register for thi…" at bounding box center [582, 331] width 1145 height 663
click at [734, 467] on button "Return to site" at bounding box center [700, 455] width 224 height 34
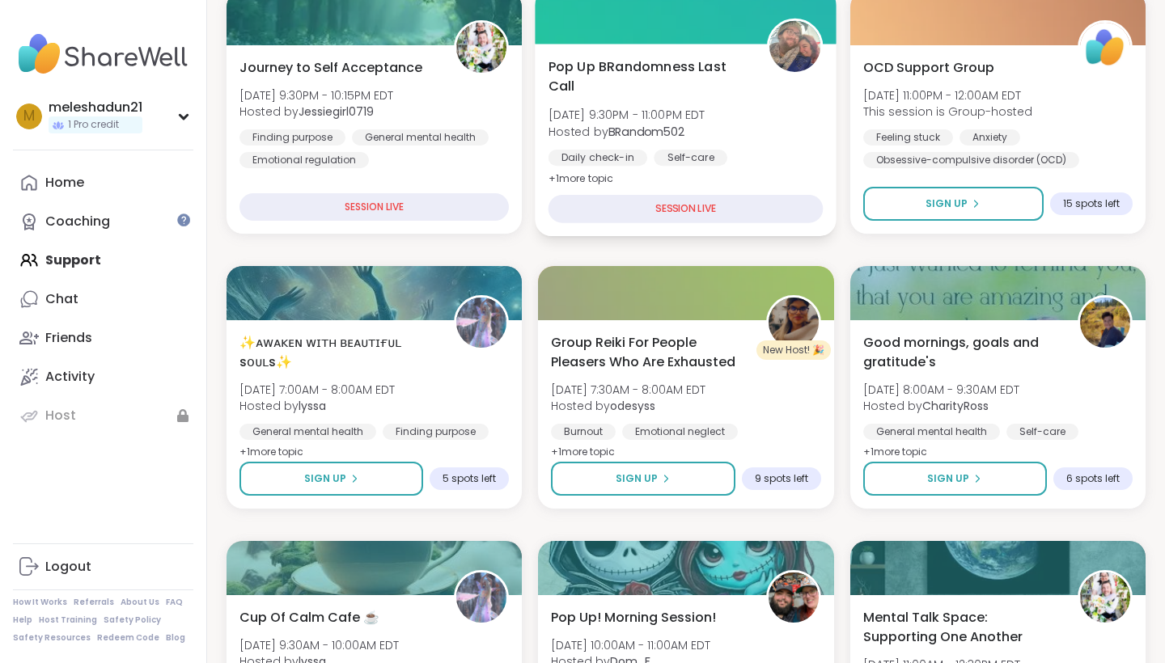
scroll to position [366, 0]
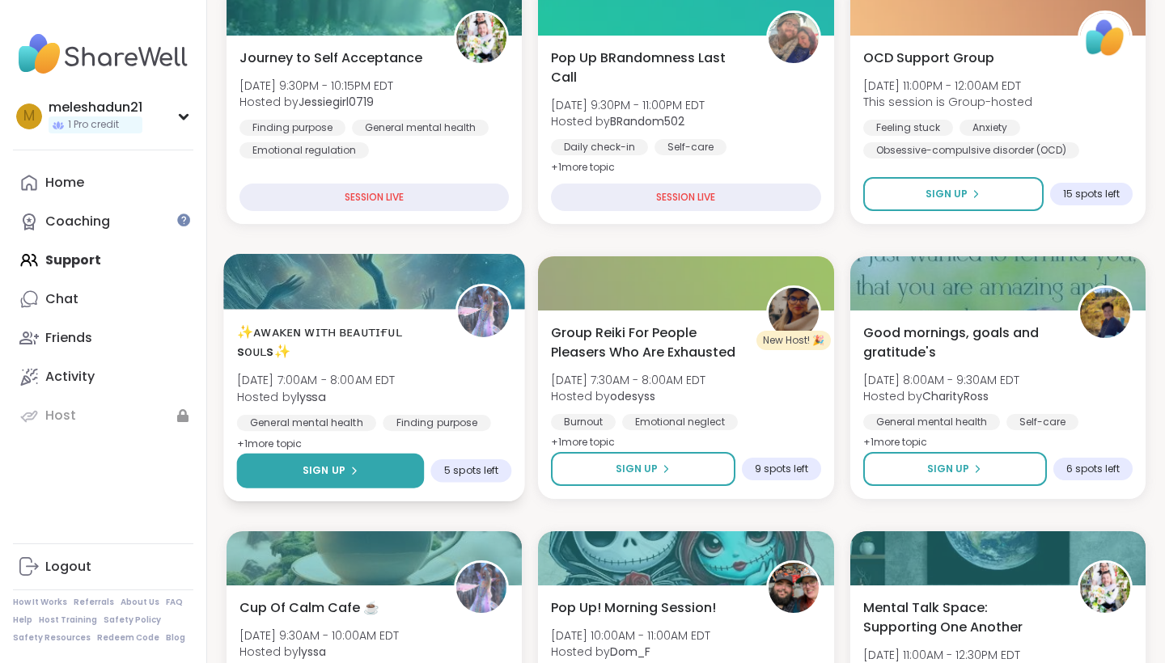
click at [349, 477] on div "Sign Up" at bounding box center [330, 470] width 56 height 15
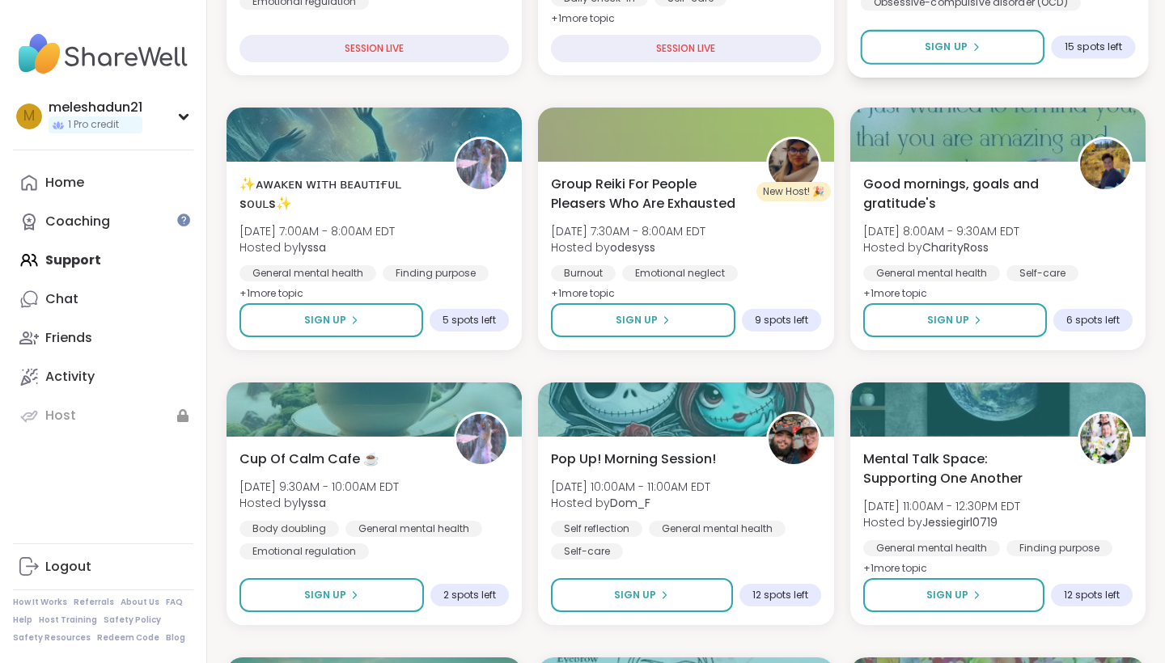
scroll to position [518, 0]
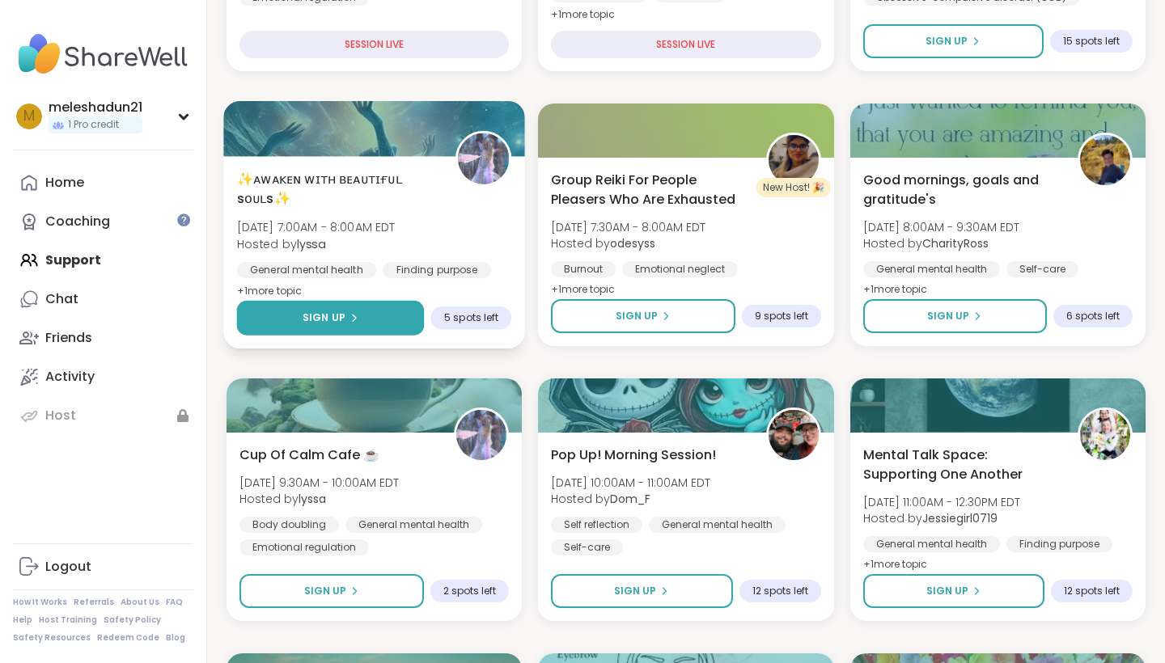
click at [381, 320] on button "Sign Up" at bounding box center [331, 318] width 188 height 35
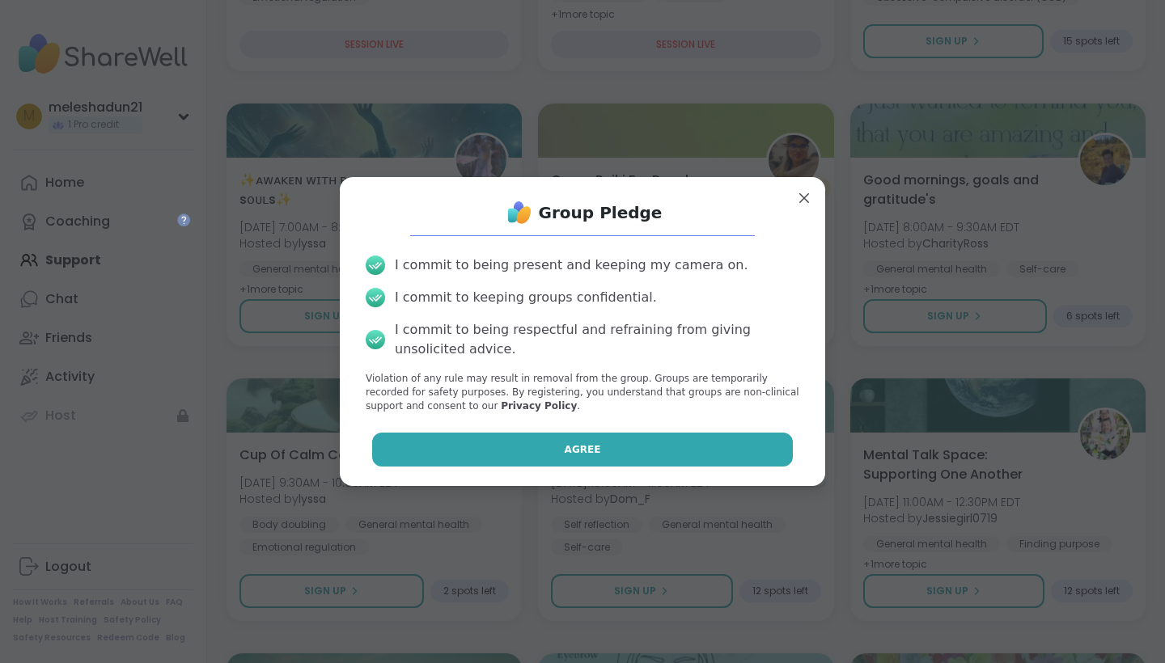
click at [580, 458] on button "Agree" at bounding box center [582, 450] width 421 height 34
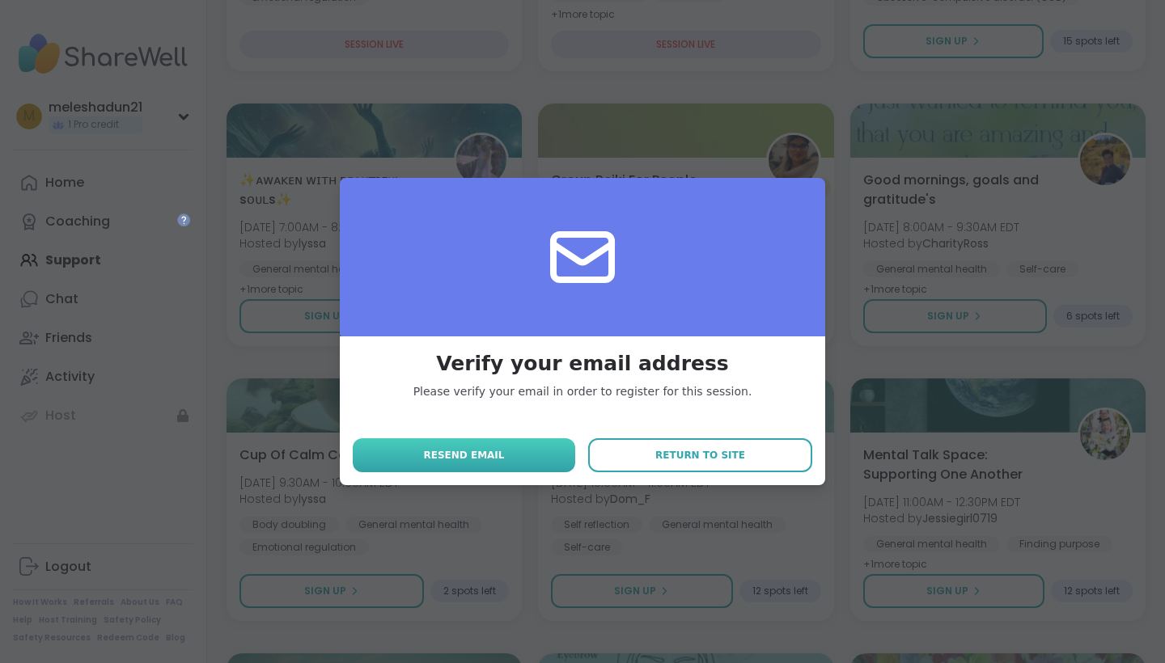
click at [537, 454] on button "Resend email" at bounding box center [464, 455] width 222 height 34
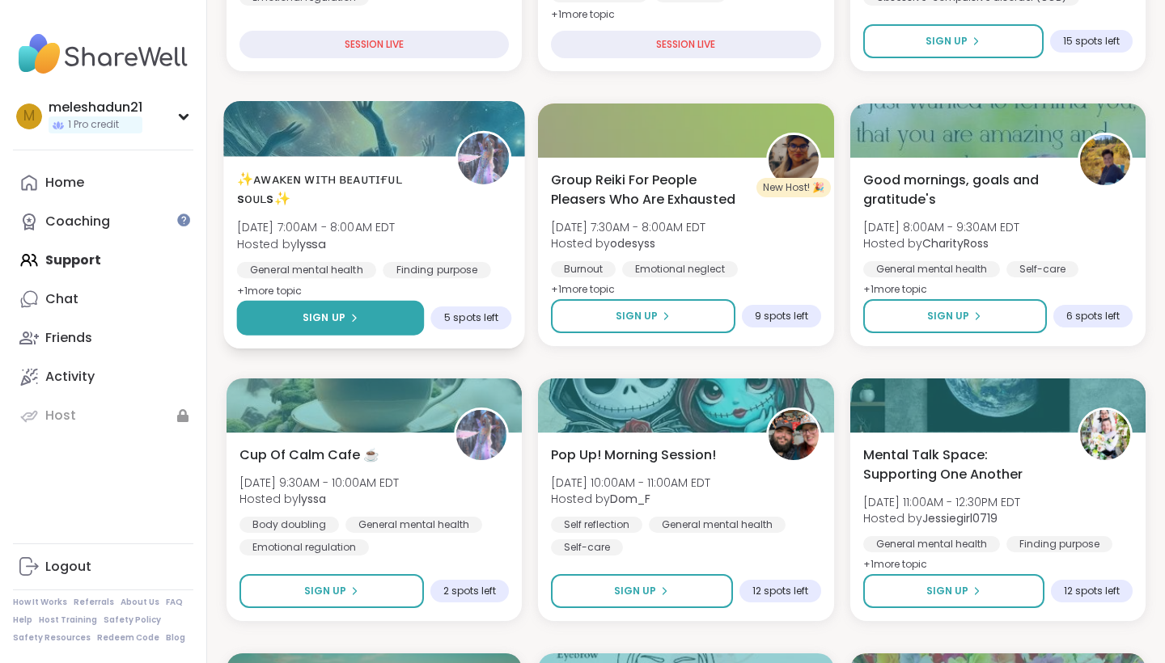
click at [339, 311] on span "Sign Up" at bounding box center [323, 318] width 43 height 15
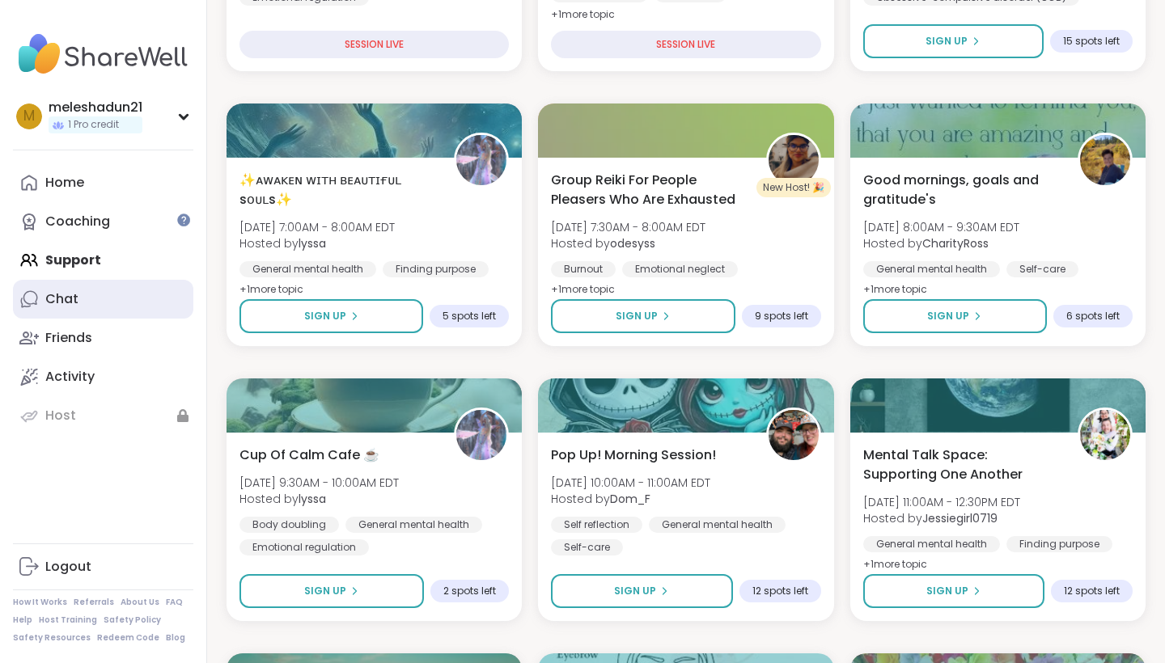
click at [71, 308] on link "Chat" at bounding box center [103, 299] width 180 height 39
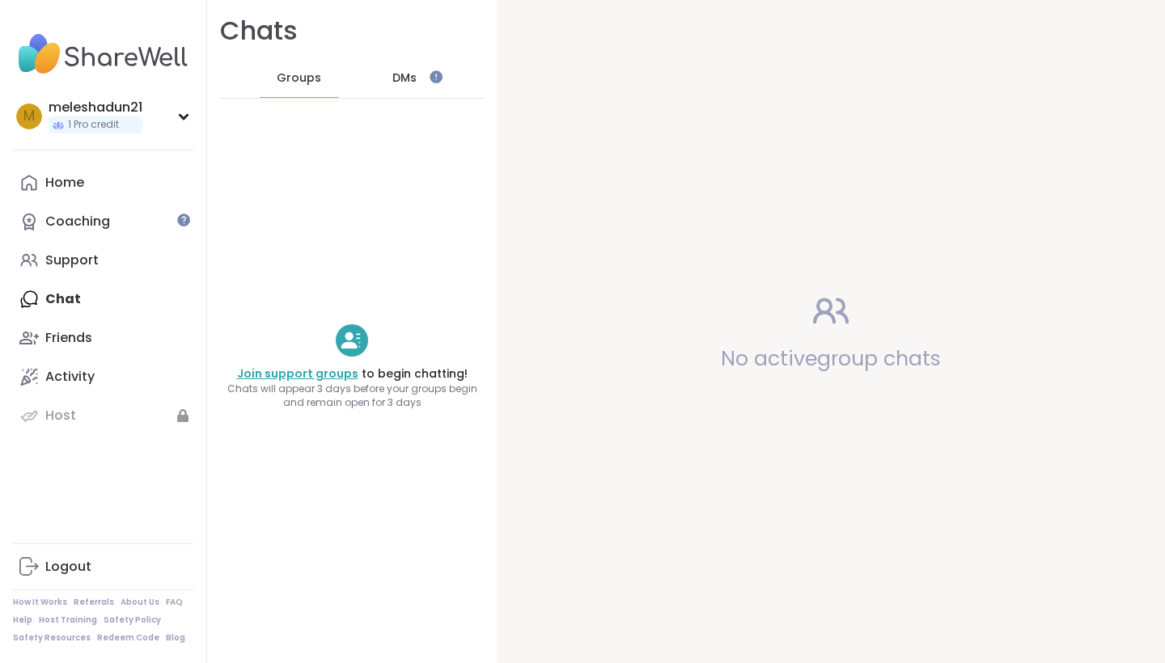
click at [304, 373] on link "Join support groups" at bounding box center [297, 374] width 121 height 16
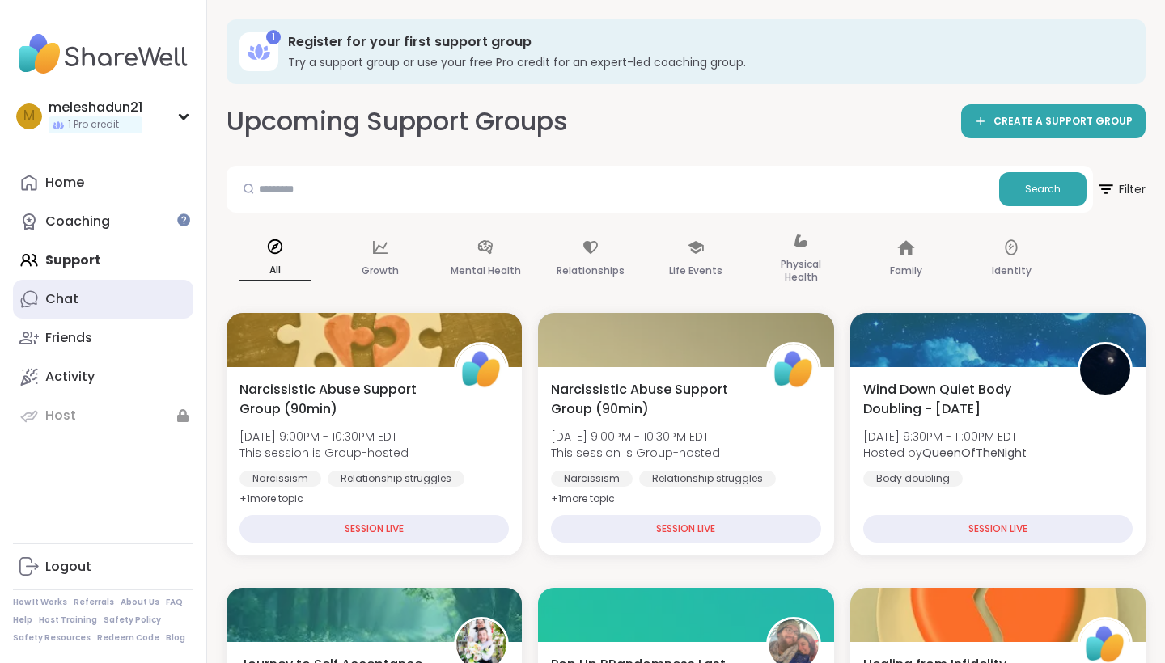
click at [93, 302] on link "Chat" at bounding box center [103, 299] width 180 height 39
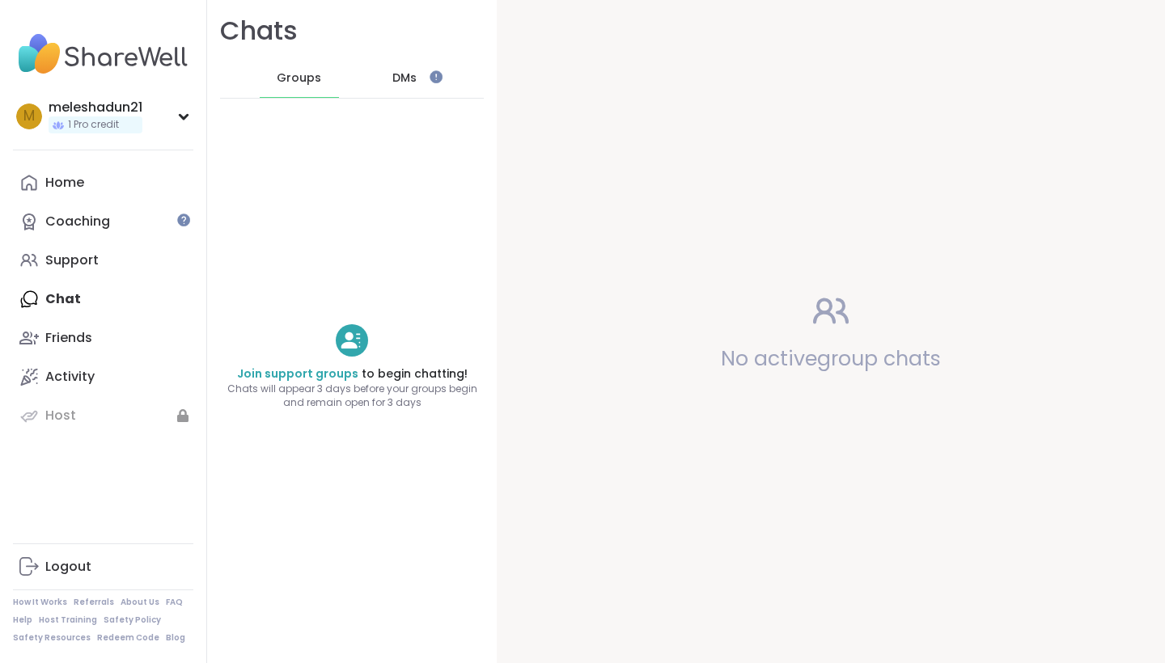
click at [408, 77] on span "DMs" at bounding box center [404, 78] width 24 height 16
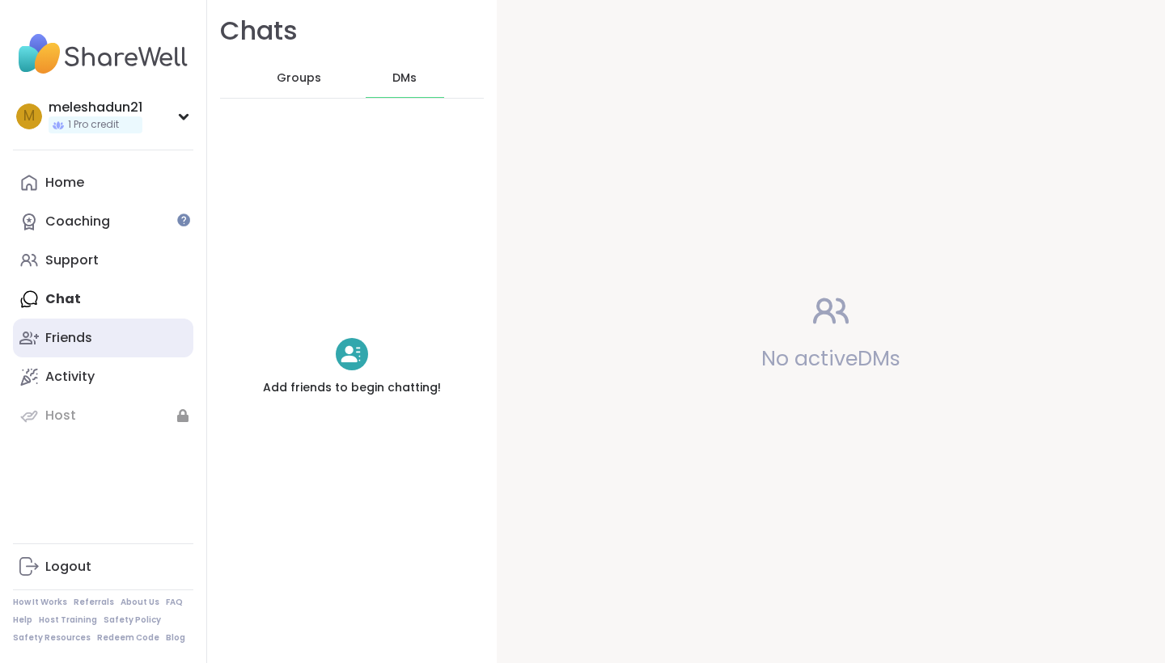
click at [74, 351] on link "Friends" at bounding box center [103, 338] width 180 height 39
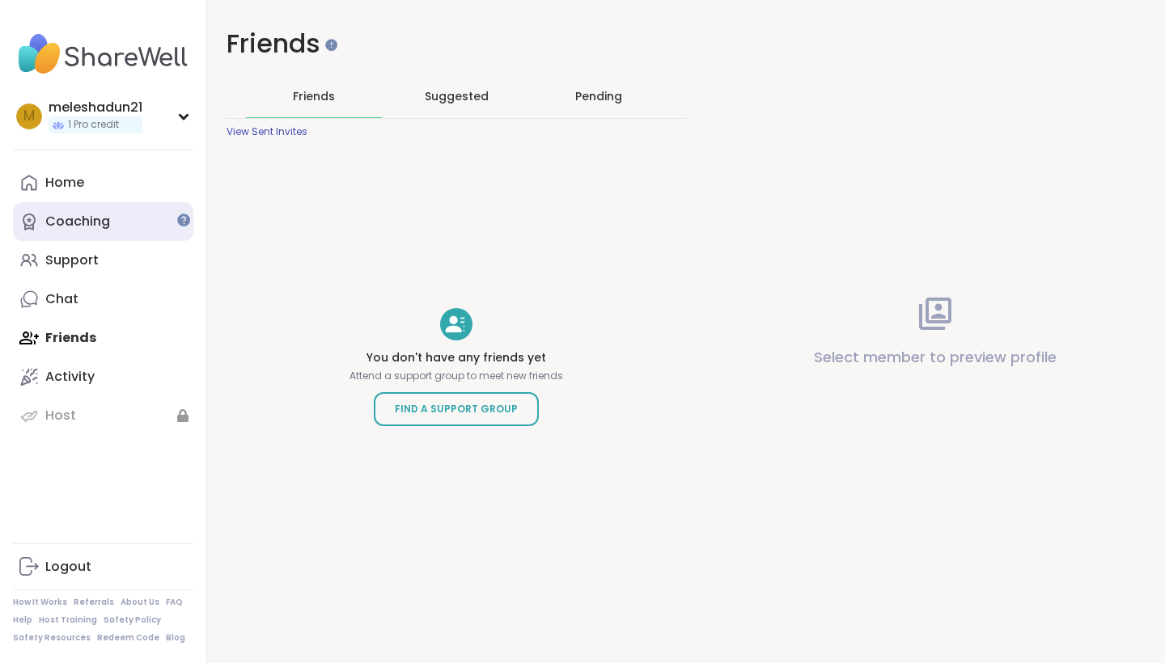
click at [103, 220] on div "Coaching" at bounding box center [77, 222] width 65 height 18
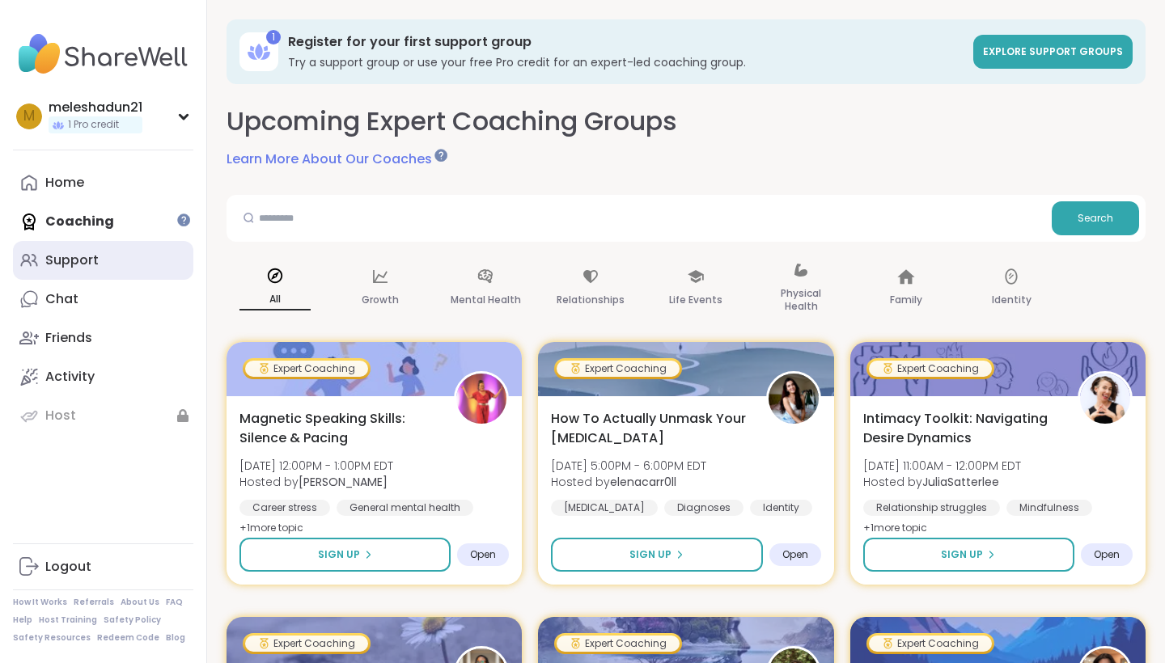
click at [113, 254] on link "Support" at bounding box center [103, 260] width 180 height 39
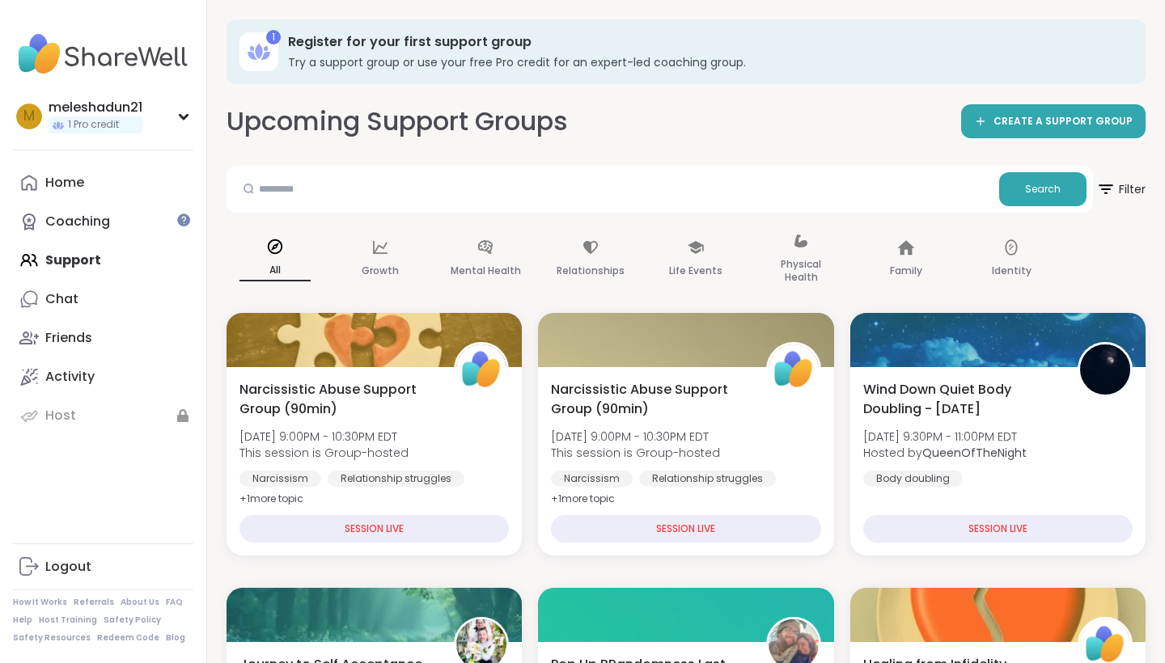
click at [122, 250] on div "Home Coaching Support Chat Friends Activity Host" at bounding box center [103, 299] width 180 height 272
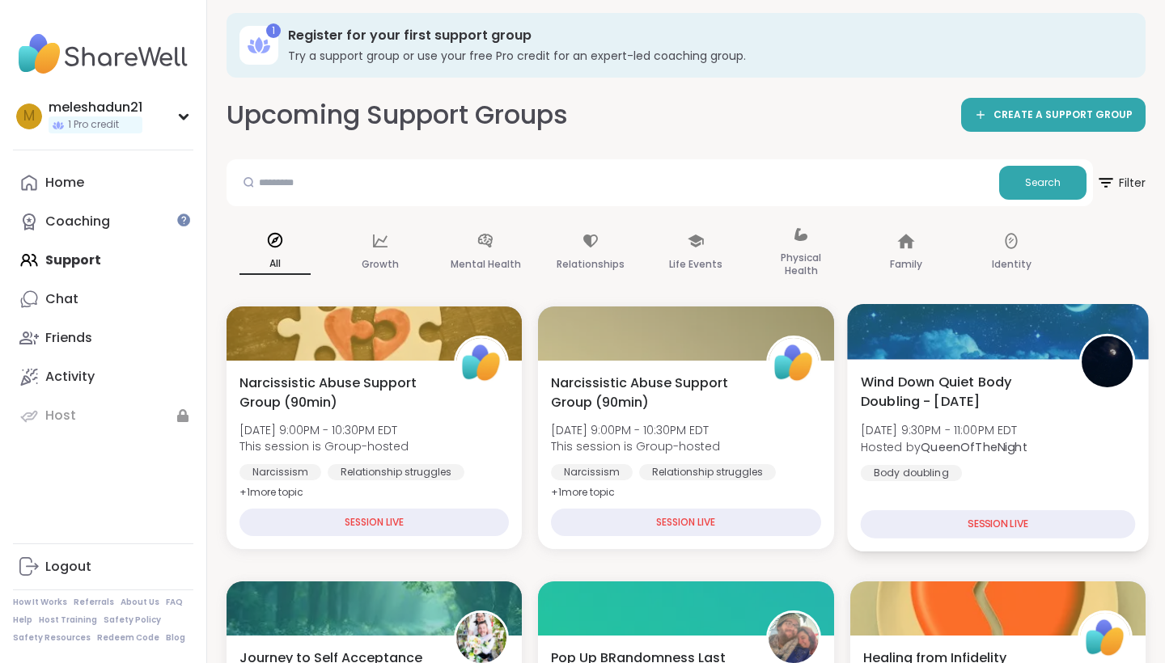
scroll to position [-1, 0]
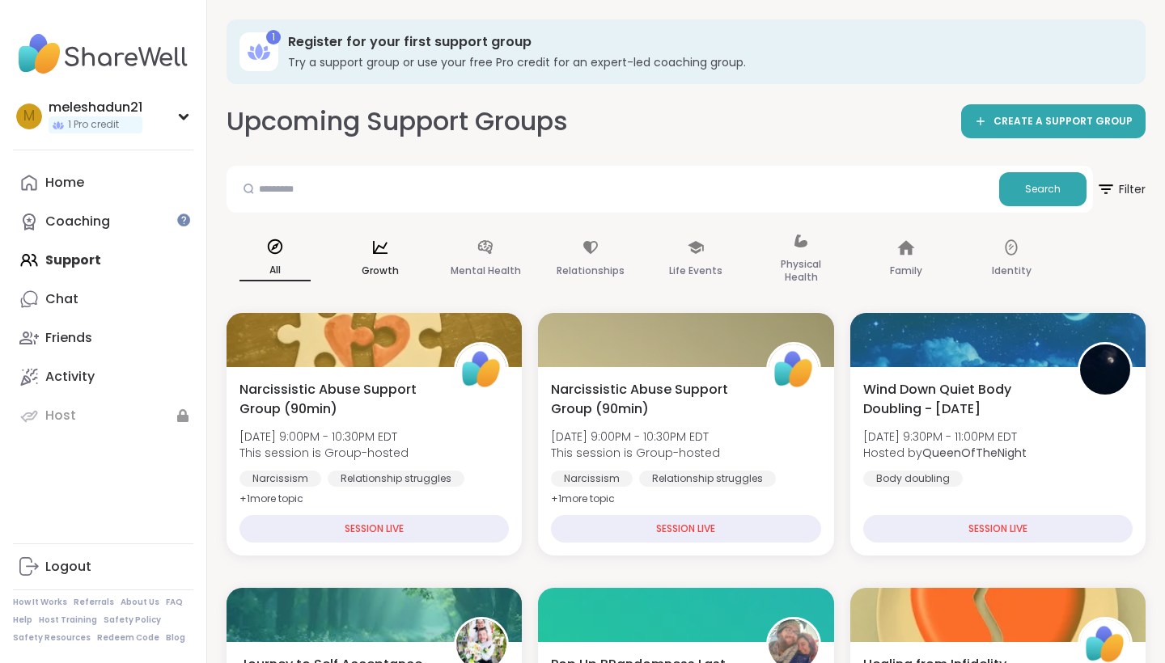
click at [402, 274] on div "Growth" at bounding box center [380, 259] width 97 height 81
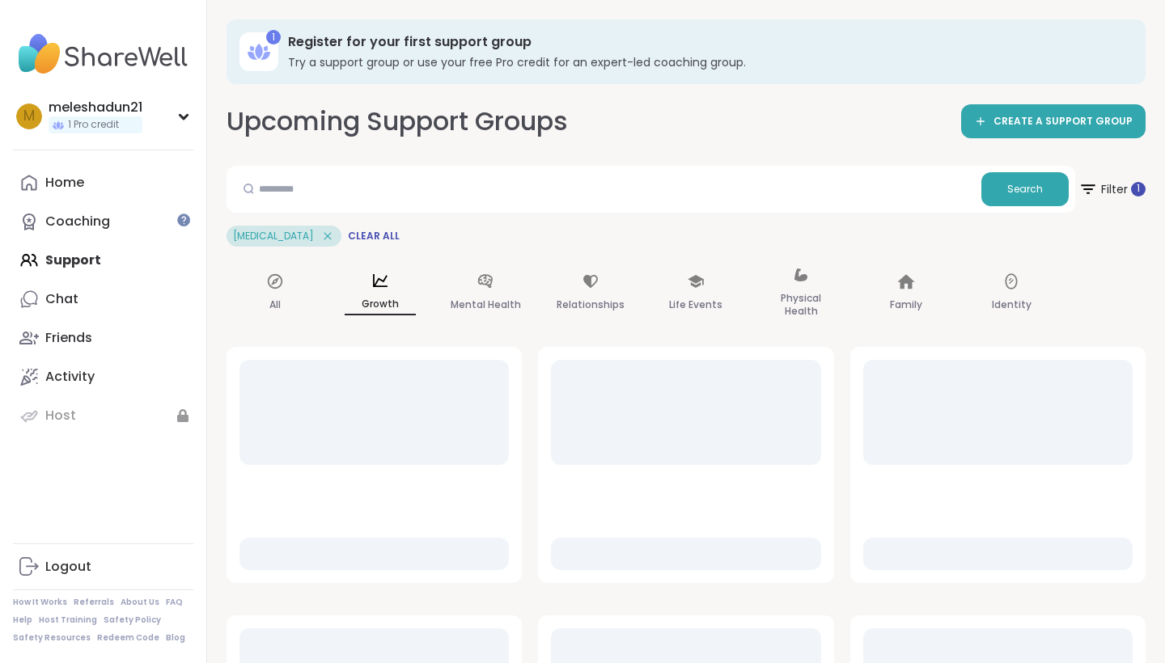
scroll to position [0, 0]
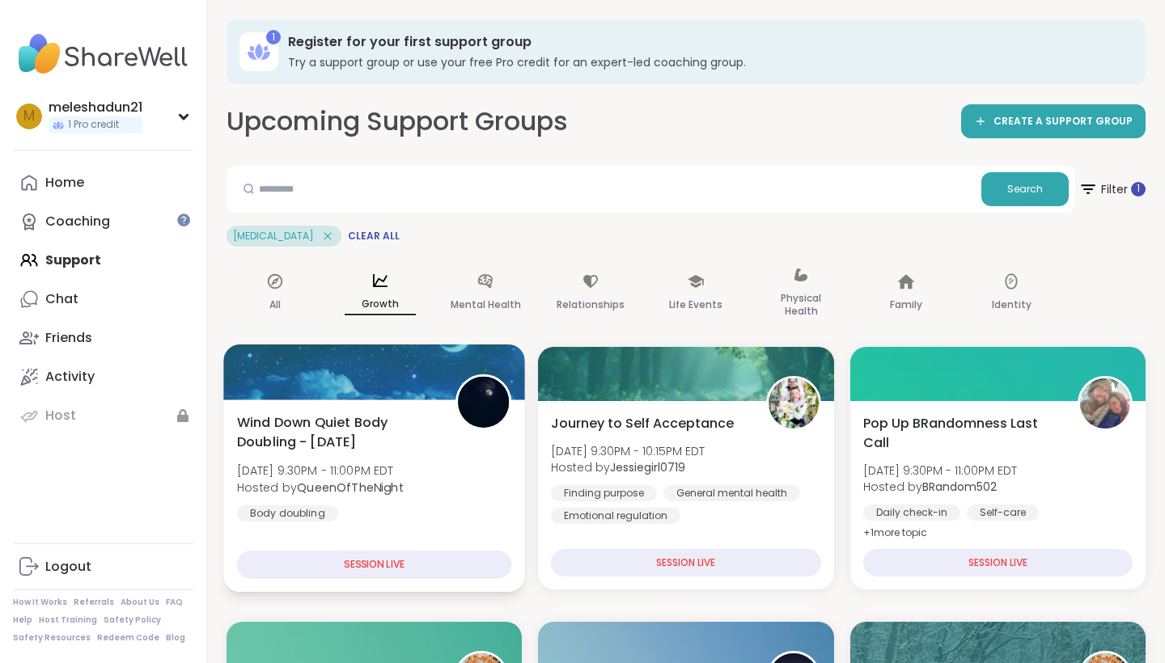
click at [414, 561] on div "SESSION LIVE" at bounding box center [374, 565] width 275 height 28
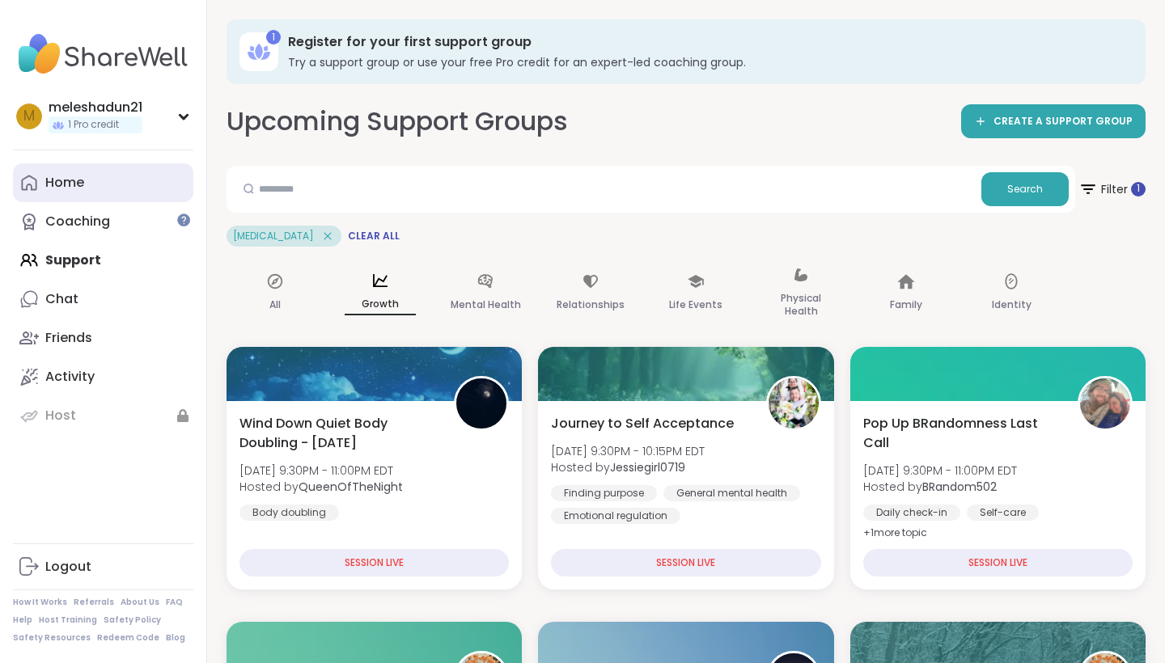
click at [102, 173] on link "Home" at bounding box center [103, 182] width 180 height 39
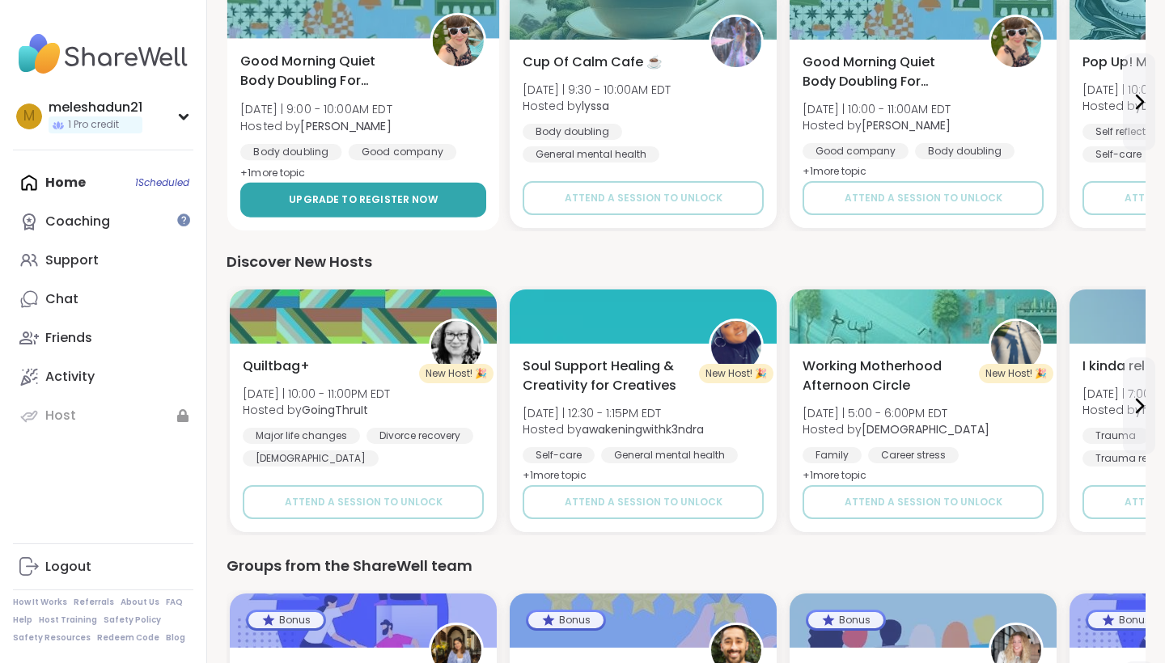
scroll to position [1117, 0]
